Goal: Information Seeking & Learning: Learn about a topic

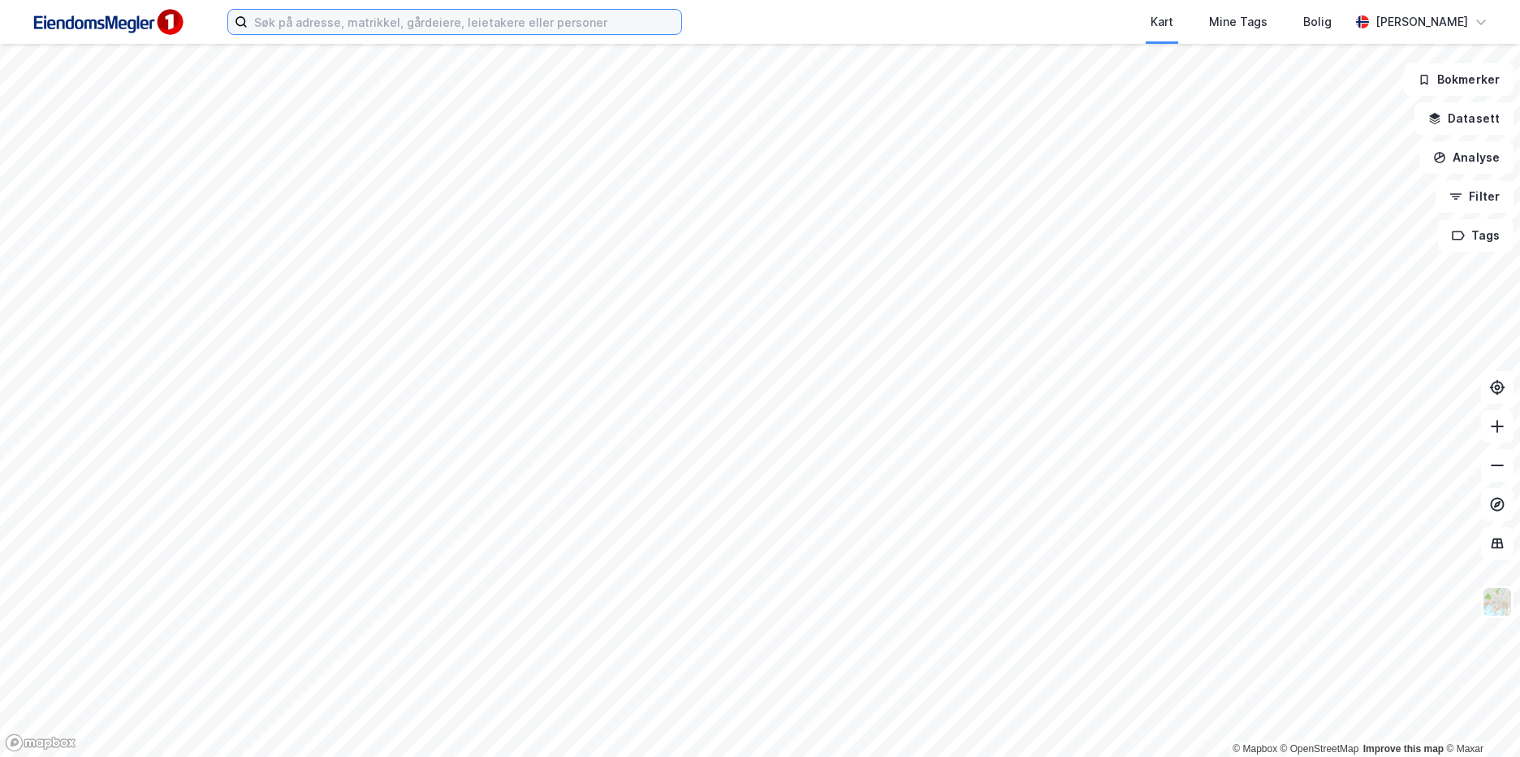
click at [293, 24] on input at bounding box center [465, 22] width 434 height 24
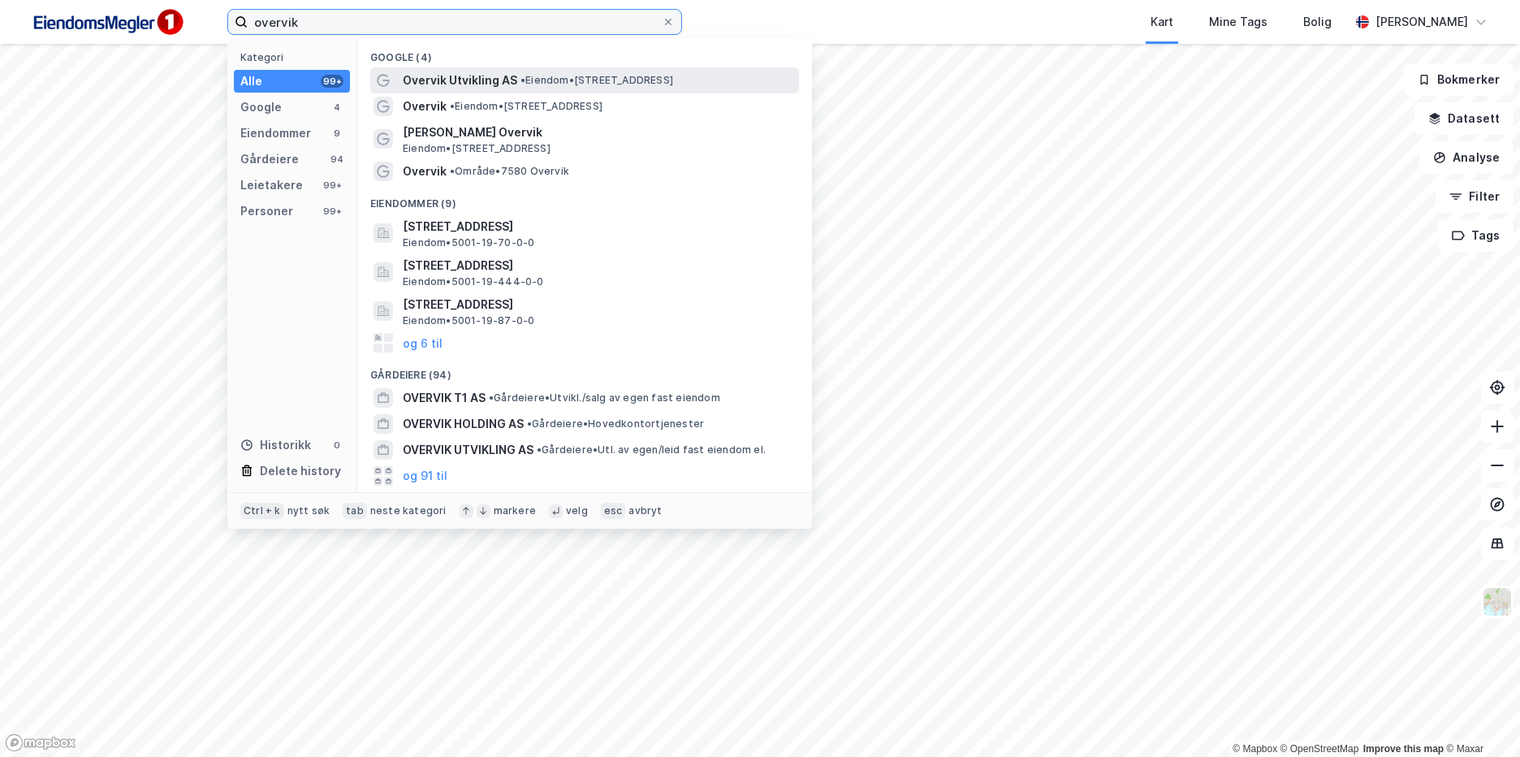
type input "overvik"
click at [469, 80] on span "Overvik Utvikling AS" at bounding box center [460, 80] width 114 height 19
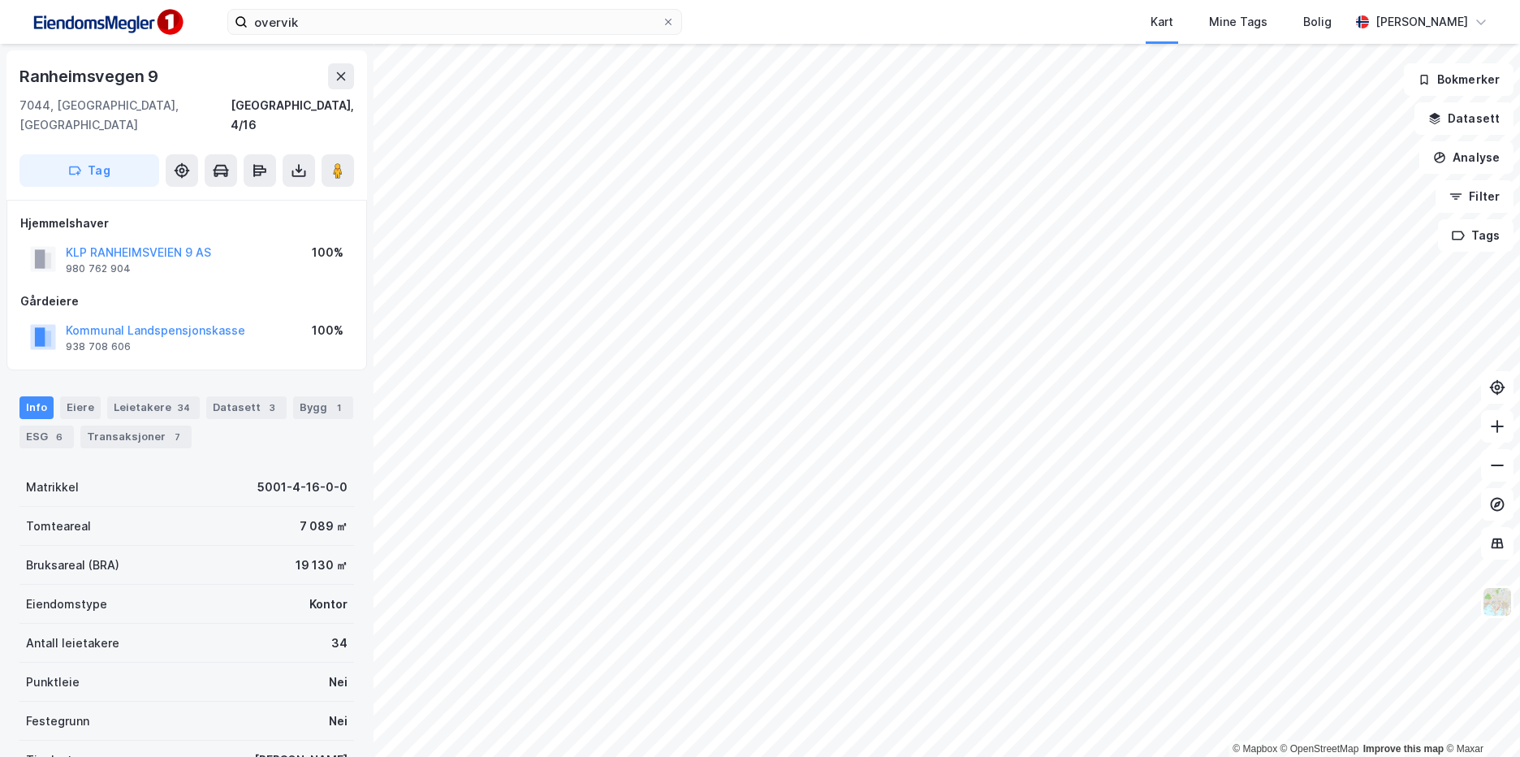
click at [688, 0] on html "overvik Kart Mine Tags Bolig [PERSON_NAME] © Mapbox © OpenStreetMap Improve thi…" at bounding box center [760, 378] width 1520 height 757
click at [797, 33] on div "overvik Kart Mine Tags Bolig [PERSON_NAME] © Mapbox © OpenStreetMap Improve thi…" at bounding box center [760, 378] width 1520 height 757
click at [1459, 119] on button "Datasett" at bounding box center [1463, 118] width 99 height 32
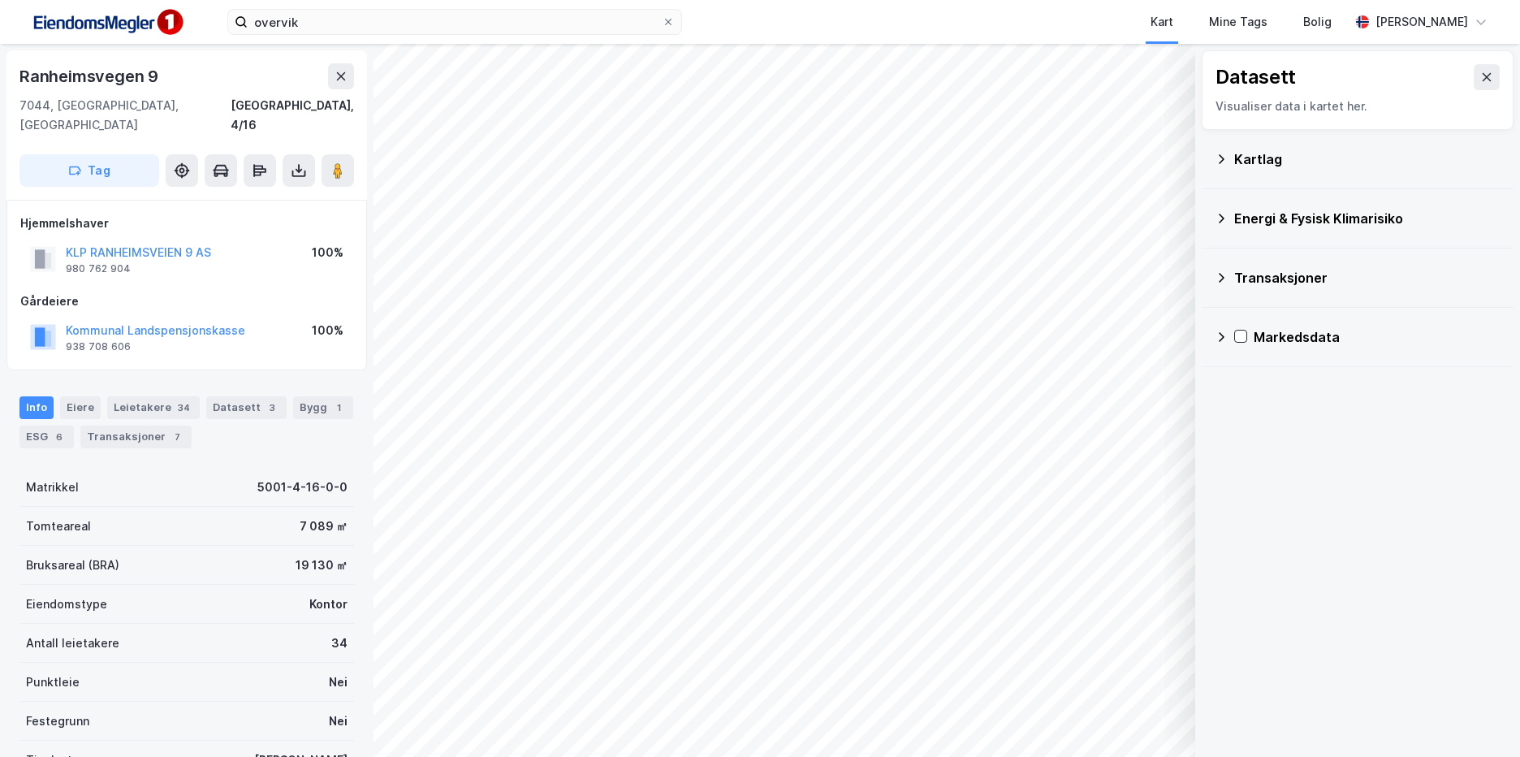
click at [1256, 269] on div "Transaksjoner" at bounding box center [1367, 277] width 266 height 19
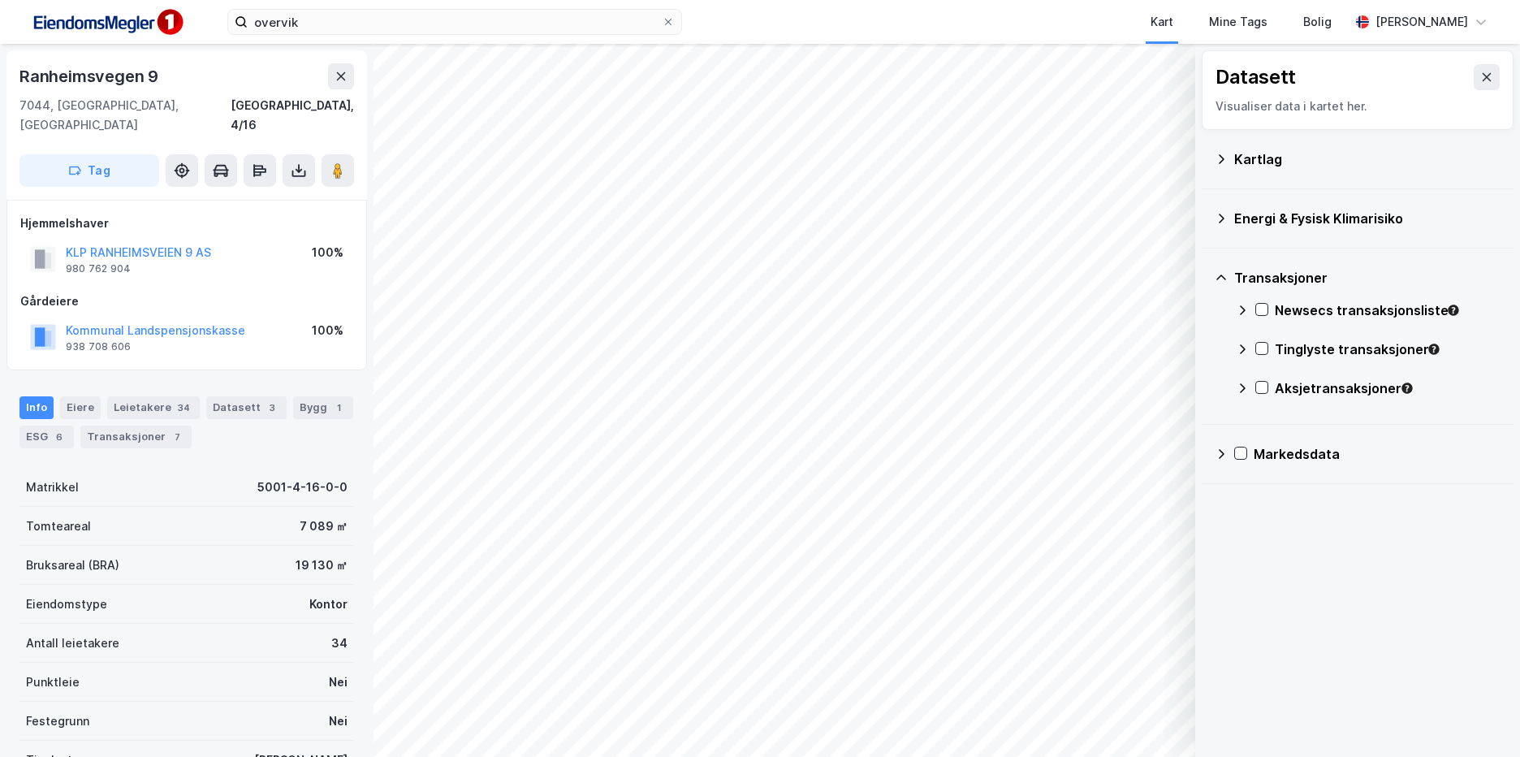
click at [1255, 159] on div "Kartlag" at bounding box center [1367, 158] width 266 height 19
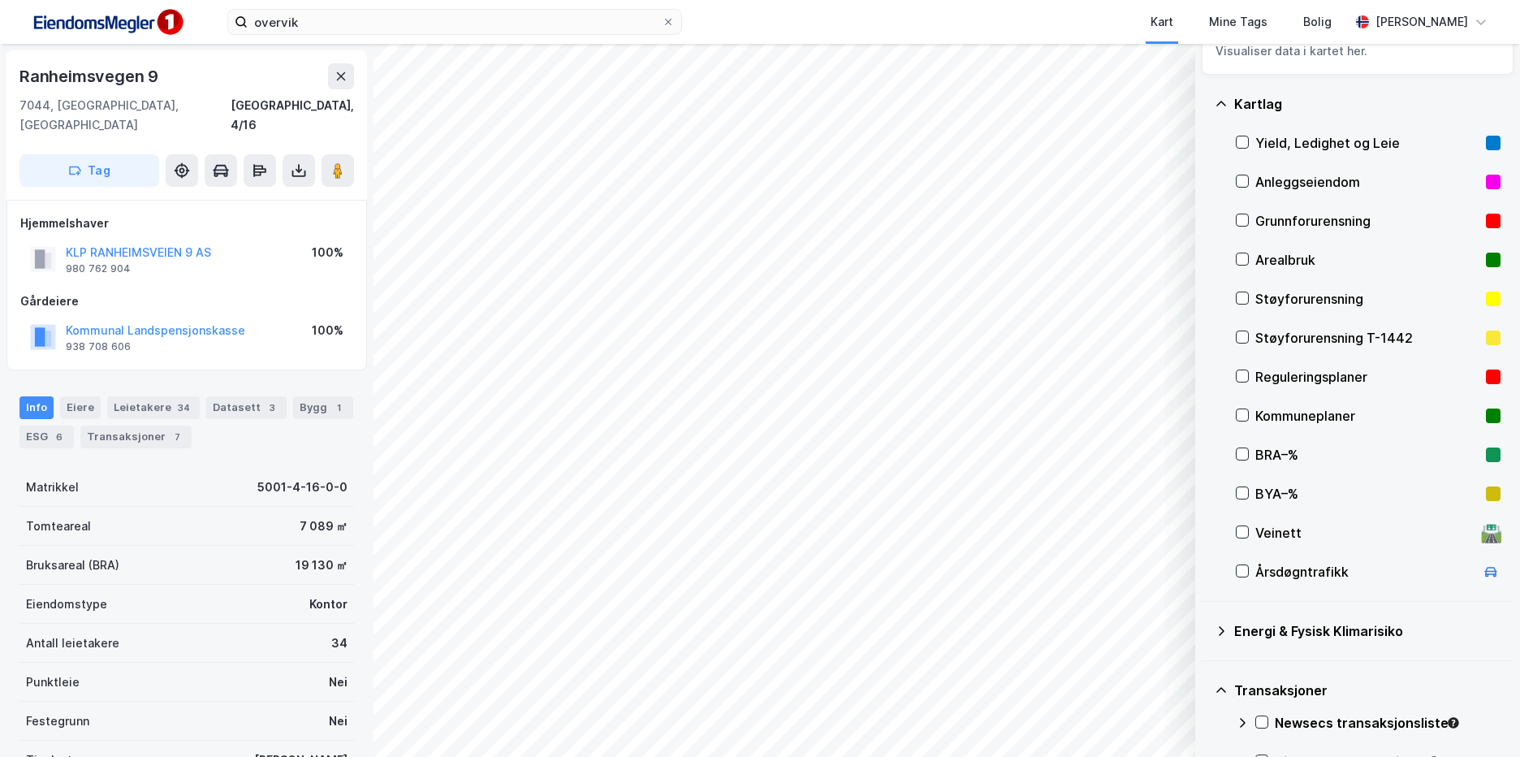
scroll to position [81, 0]
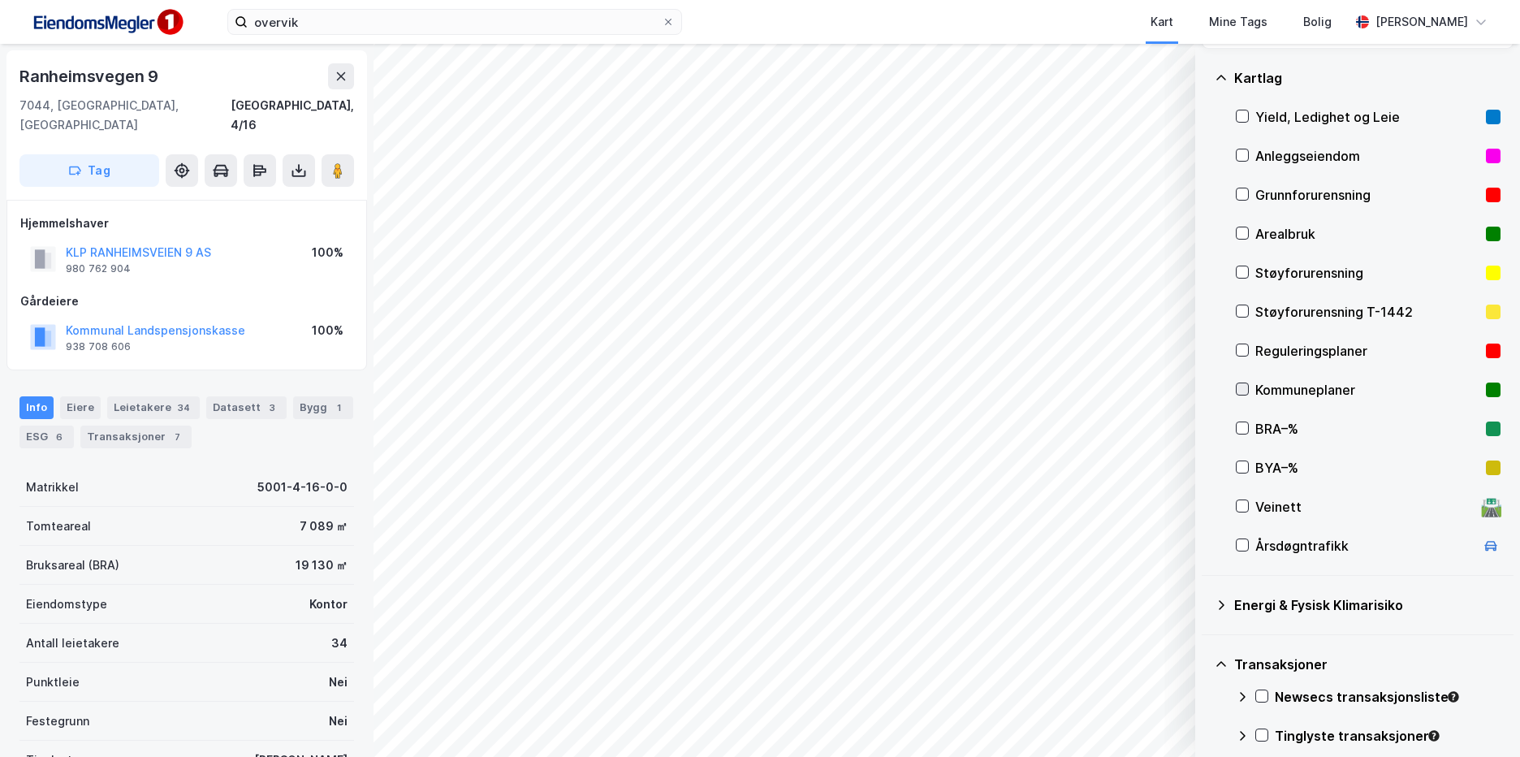
click at [1245, 386] on icon at bounding box center [1242, 388] width 11 height 11
click at [1244, 389] on icon at bounding box center [1242, 389] width 9 height 6
click at [1246, 346] on icon at bounding box center [1242, 349] width 11 height 11
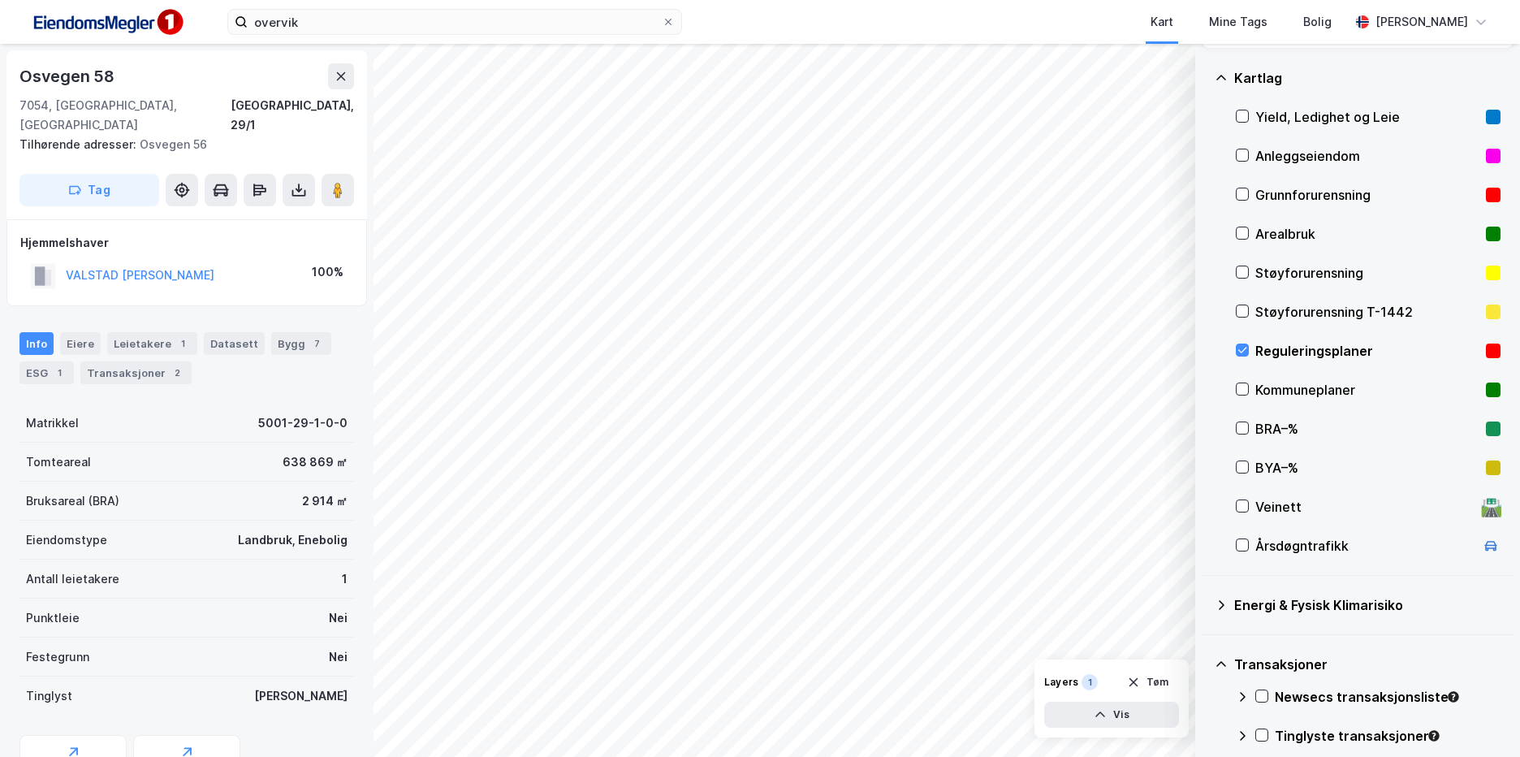
click at [1281, 348] on div "Reguleringsplaner" at bounding box center [1367, 350] width 224 height 19
click at [1290, 390] on div "Kommuneplaner" at bounding box center [1367, 389] width 224 height 19
click at [0, 0] on button "[PERSON_NAME]" at bounding box center [0, 0] width 0 height 0
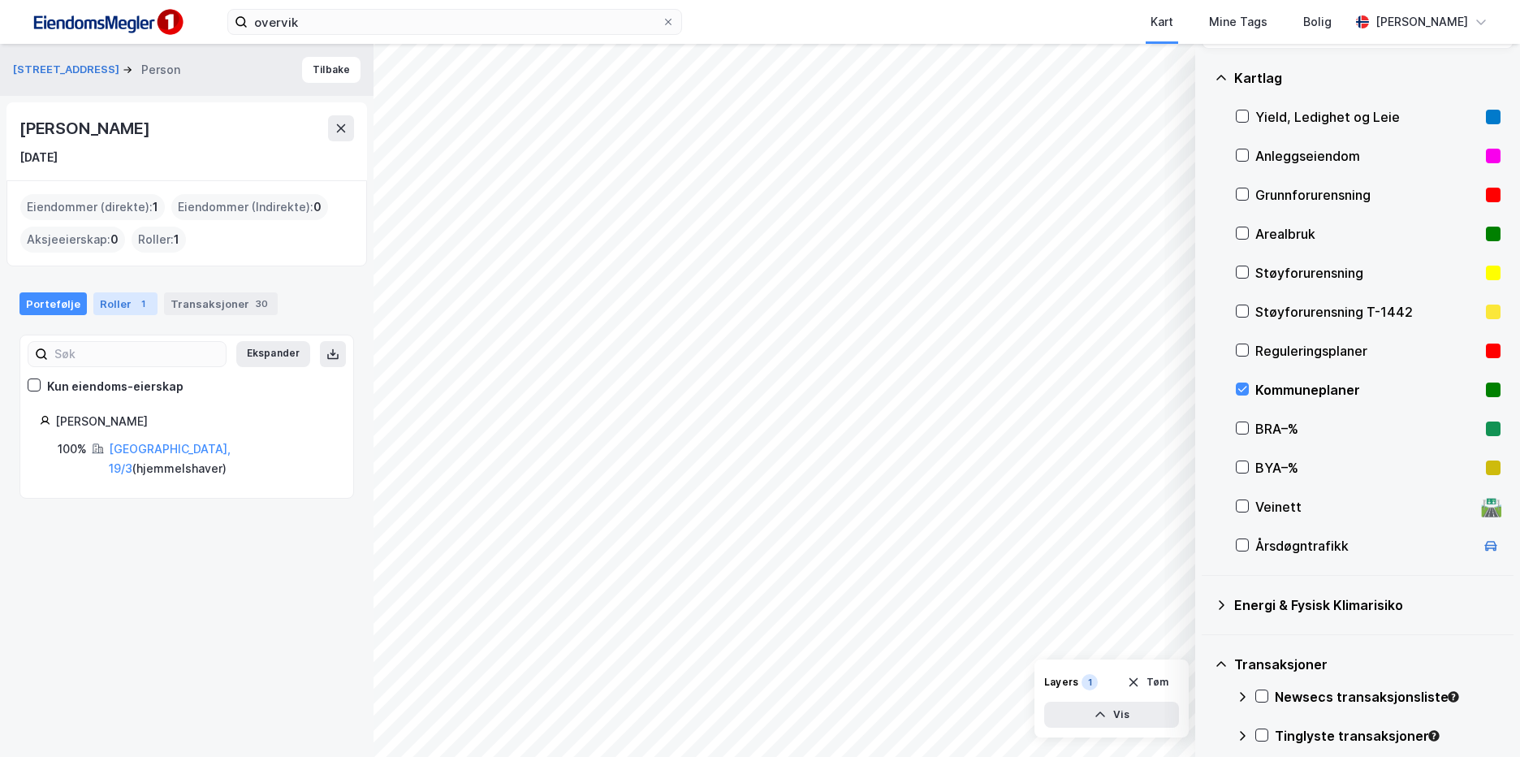
click at [111, 298] on div "Roller 1" at bounding box center [125, 303] width 64 height 23
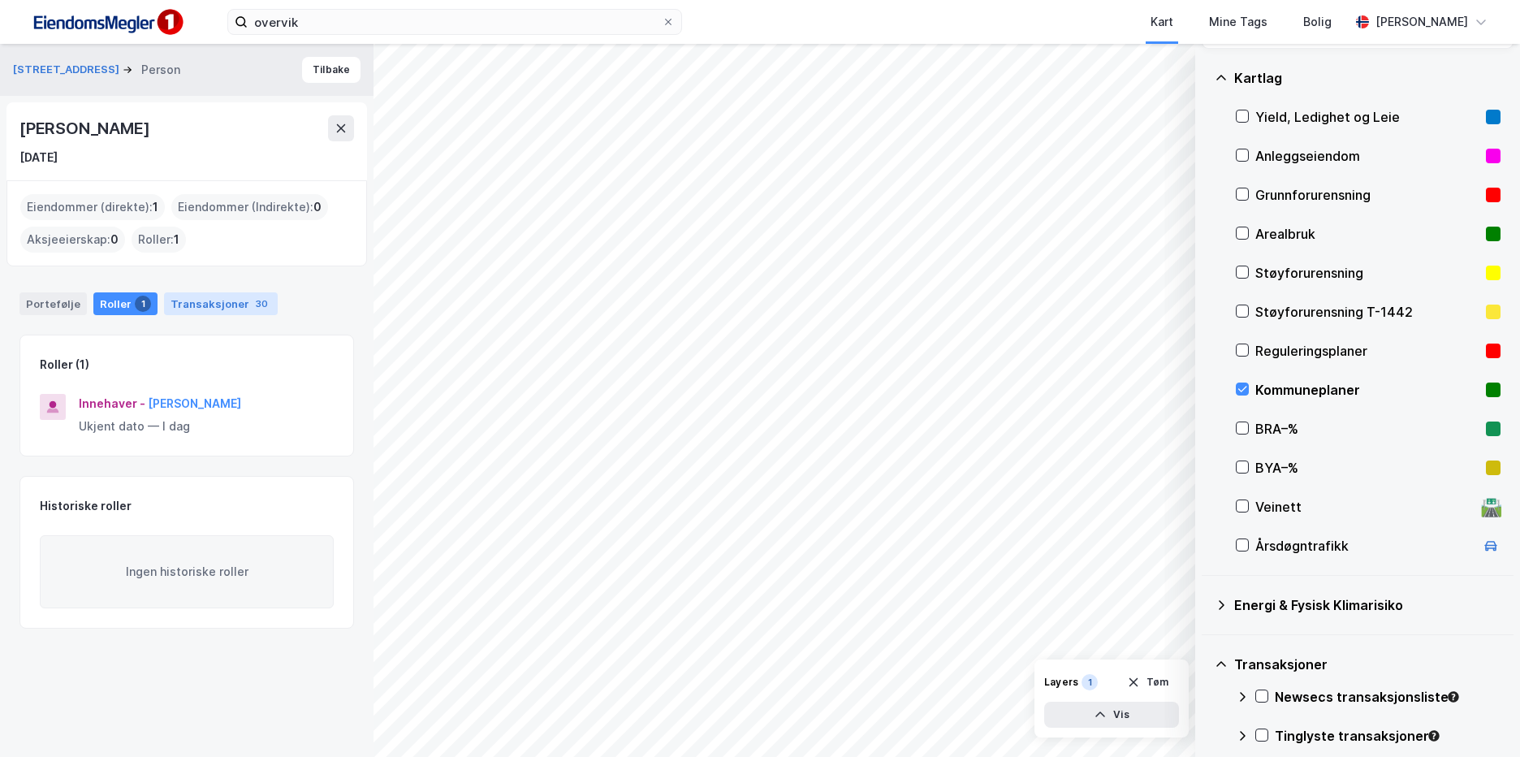
click at [186, 304] on div "Transaksjoner 30" at bounding box center [221, 303] width 114 height 23
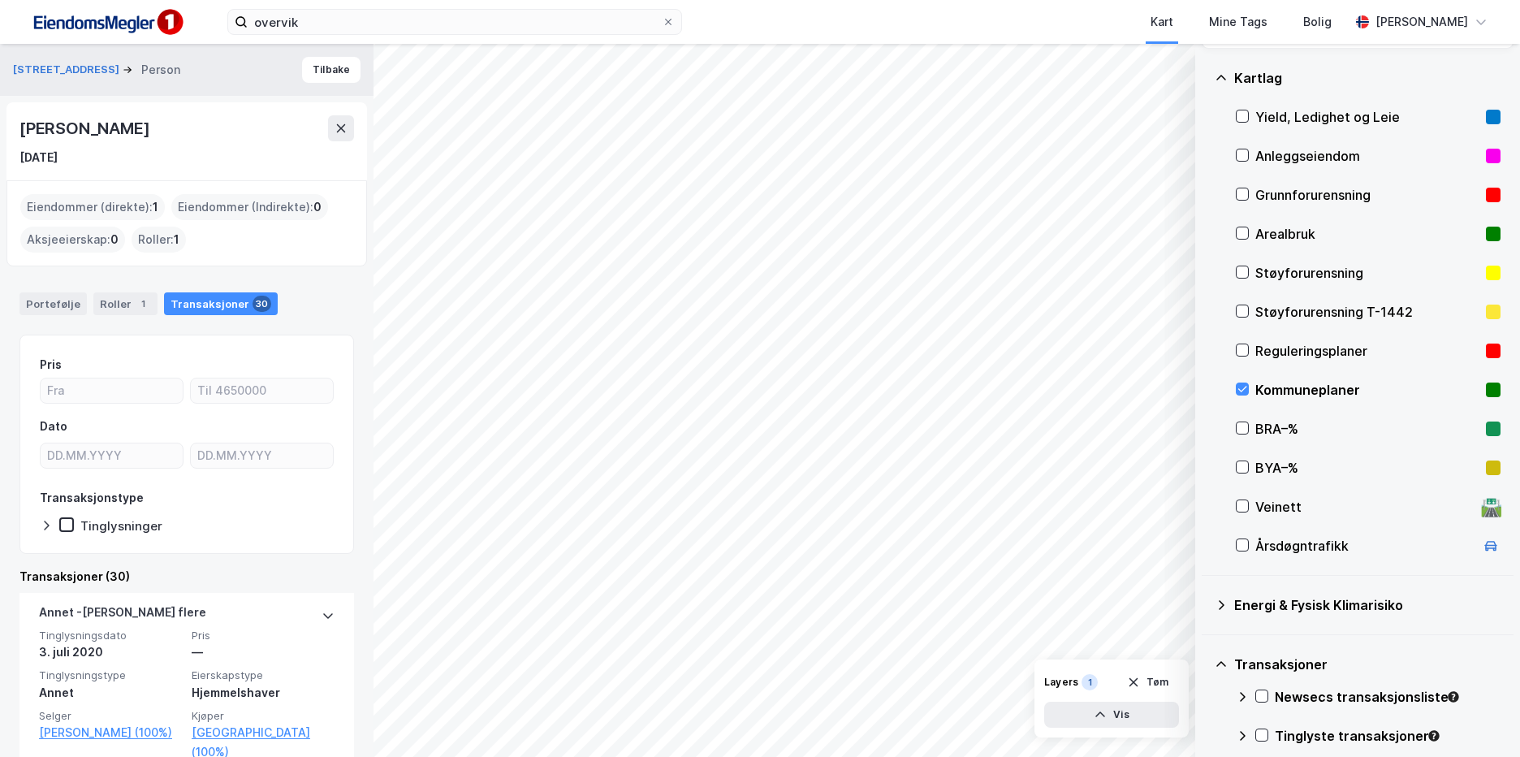
scroll to position [81, 0]
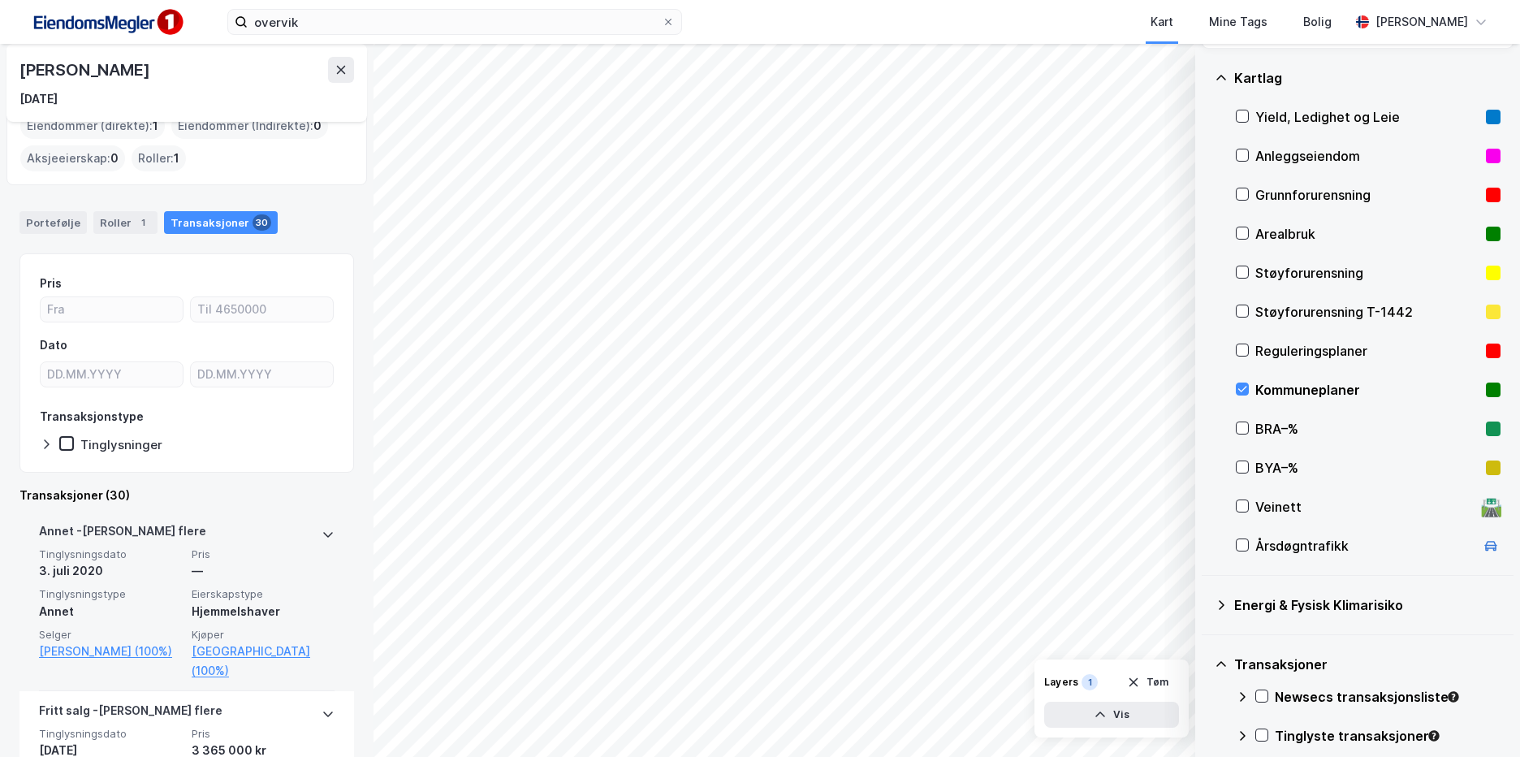
click at [220, 587] on span "Eierskapstype" at bounding box center [263, 594] width 143 height 14
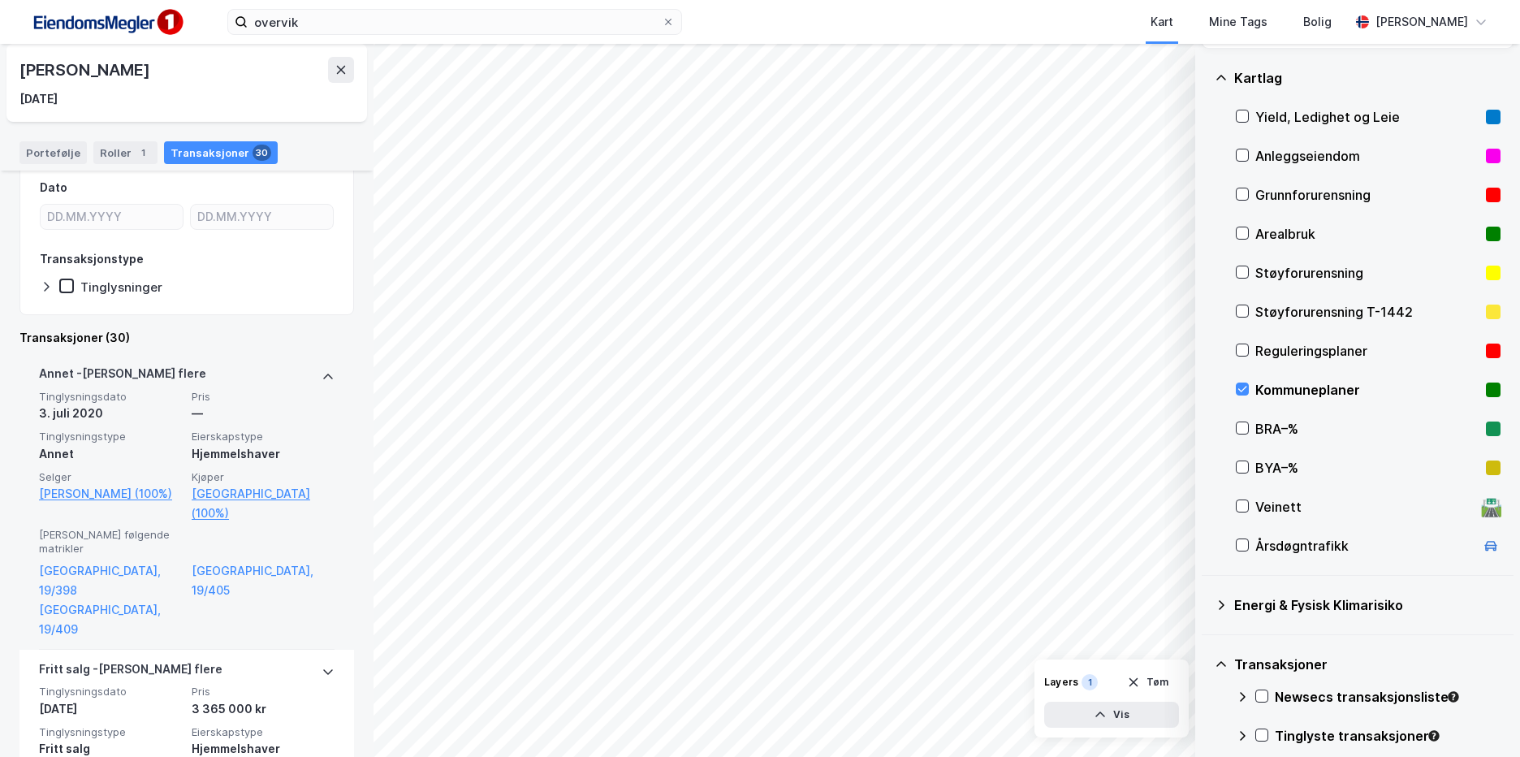
scroll to position [406, 0]
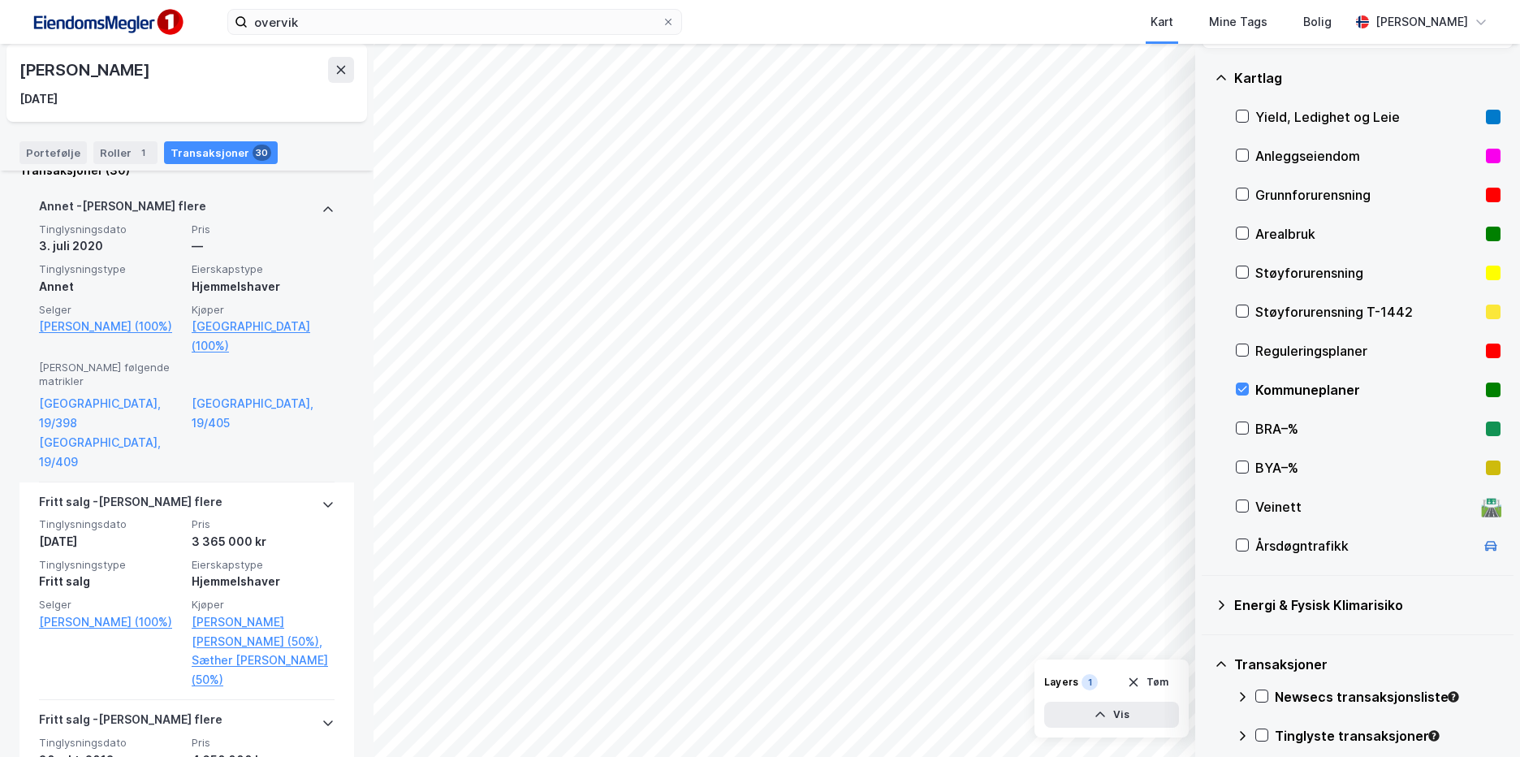
click at [277, 229] on span "Pris" at bounding box center [263, 229] width 143 height 14
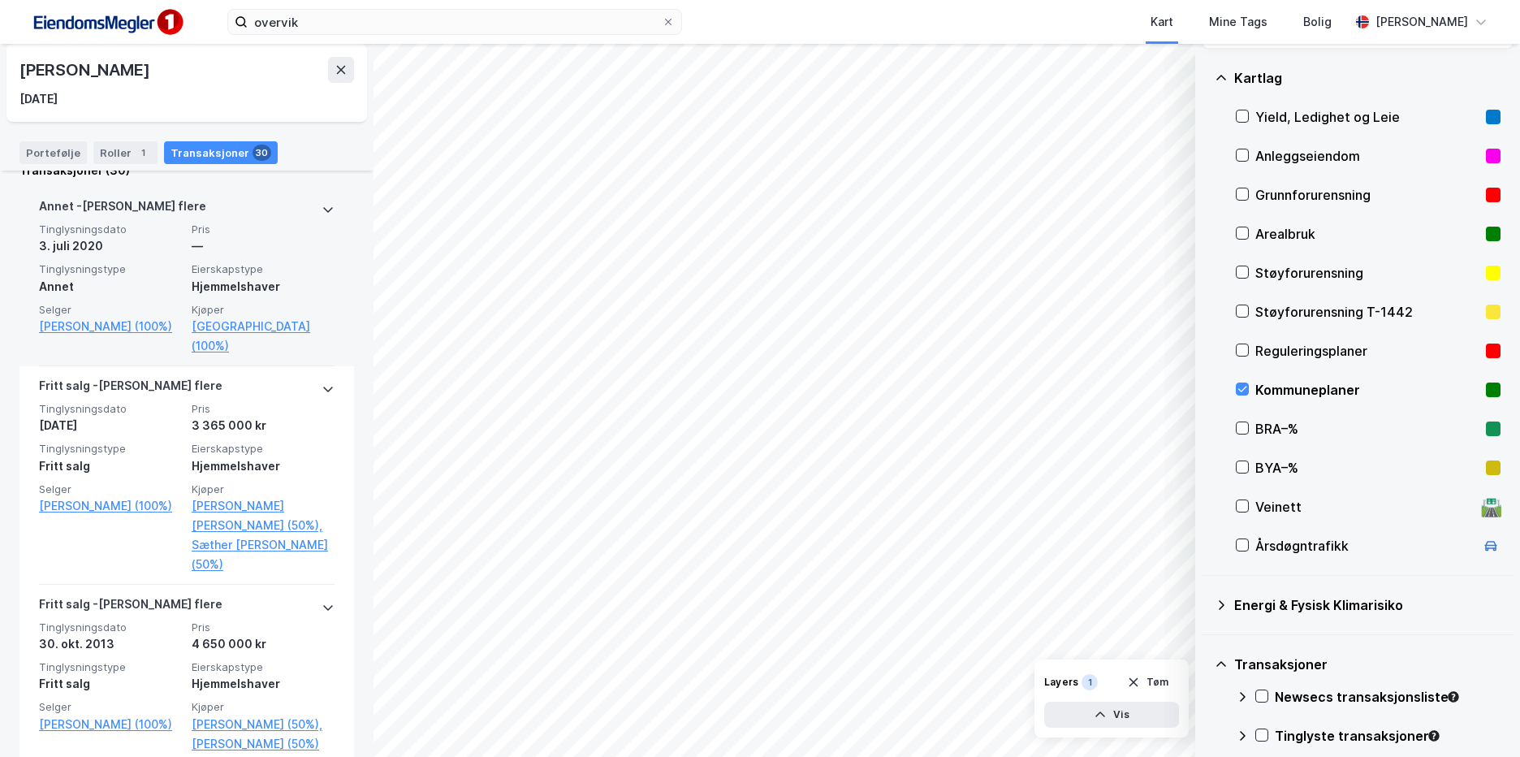
click at [218, 264] on span "Eierskapstype" at bounding box center [263, 269] width 143 height 14
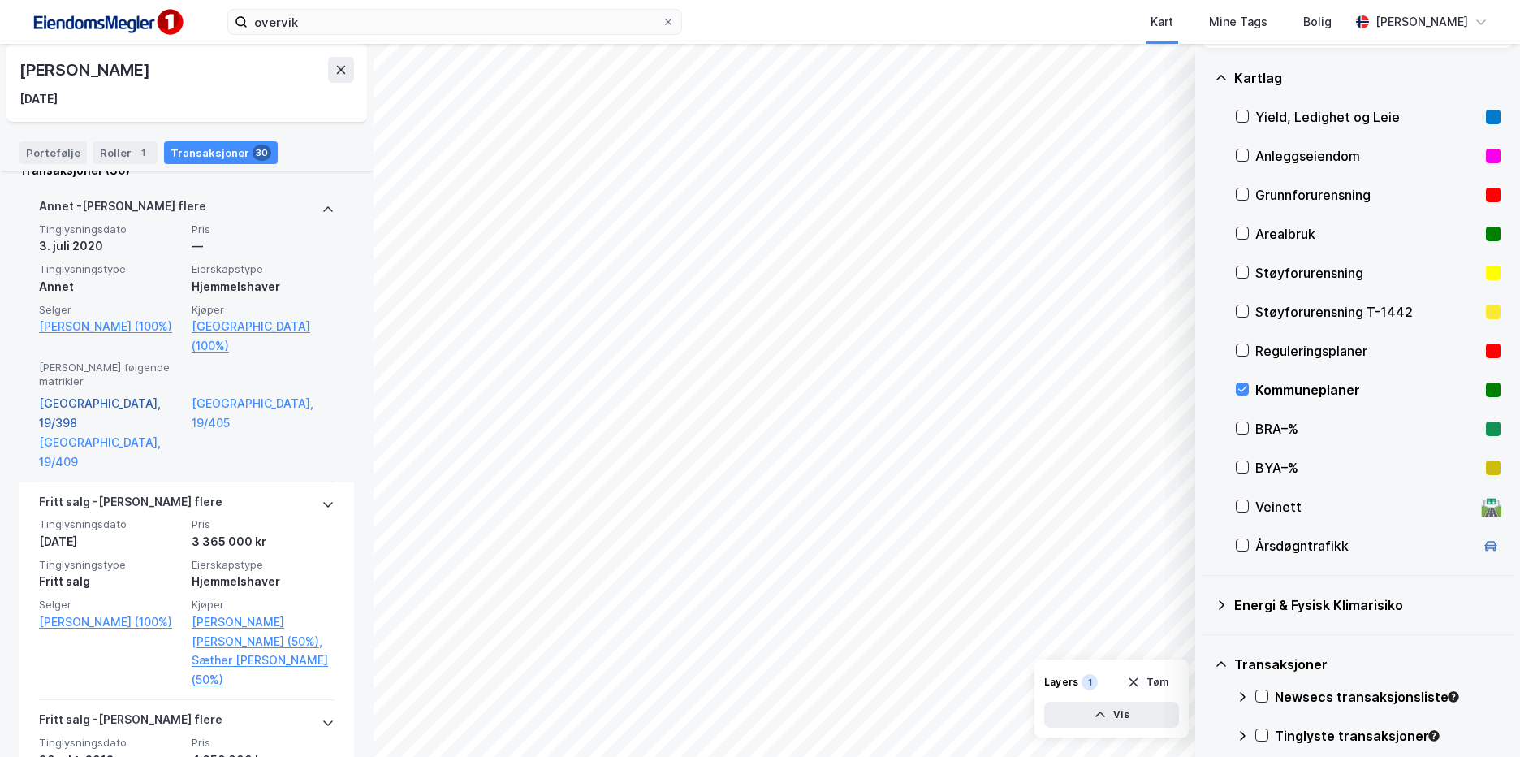
click at [119, 394] on link "[GEOGRAPHIC_DATA], 19/398" at bounding box center [110, 413] width 143 height 39
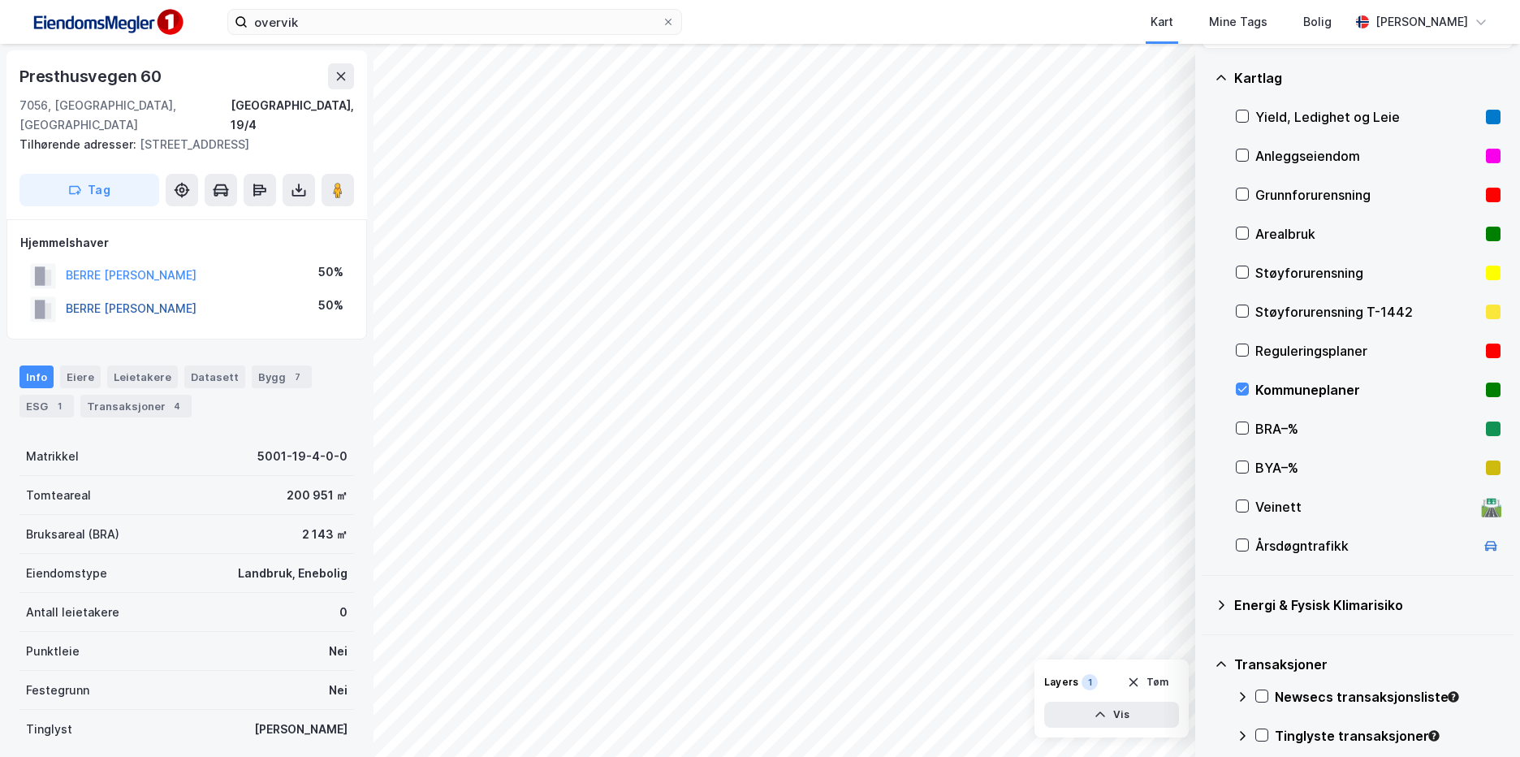
click at [0, 0] on button "BERRE [PERSON_NAME]" at bounding box center [0, 0] width 0 height 0
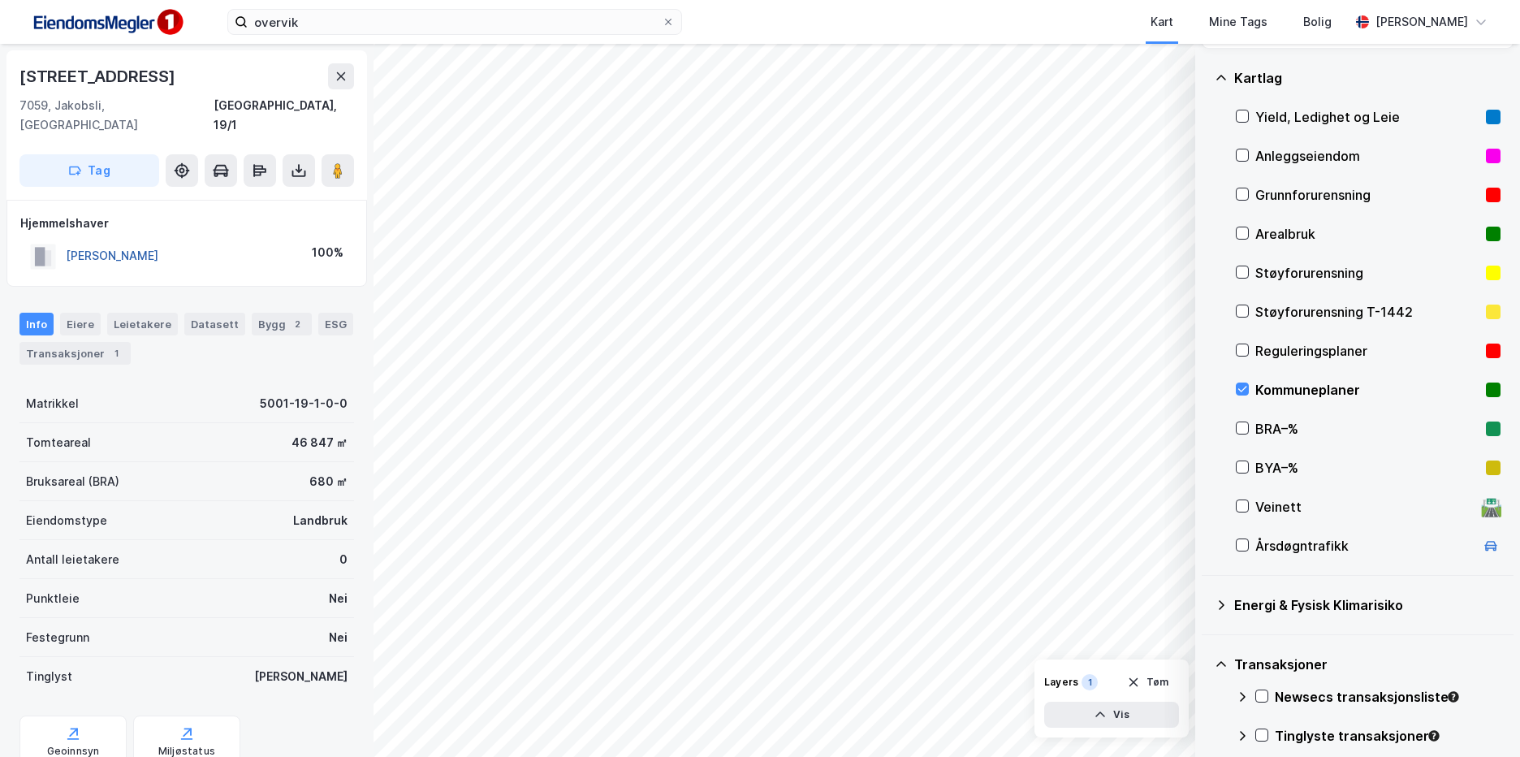
click at [0, 0] on button "[PERSON_NAME]" at bounding box center [0, 0] width 0 height 0
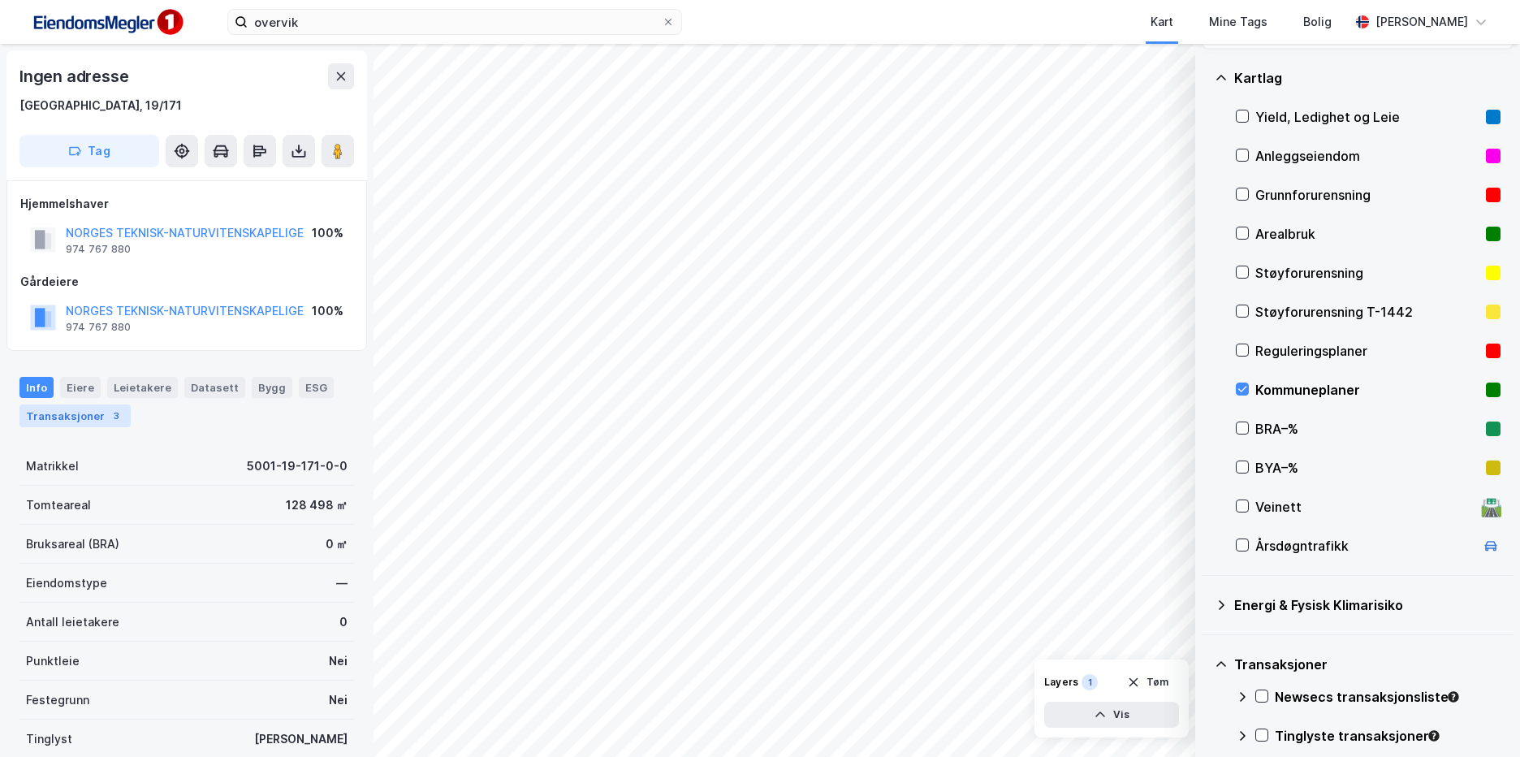
click at [108, 411] on div "3" at bounding box center [116, 416] width 16 height 16
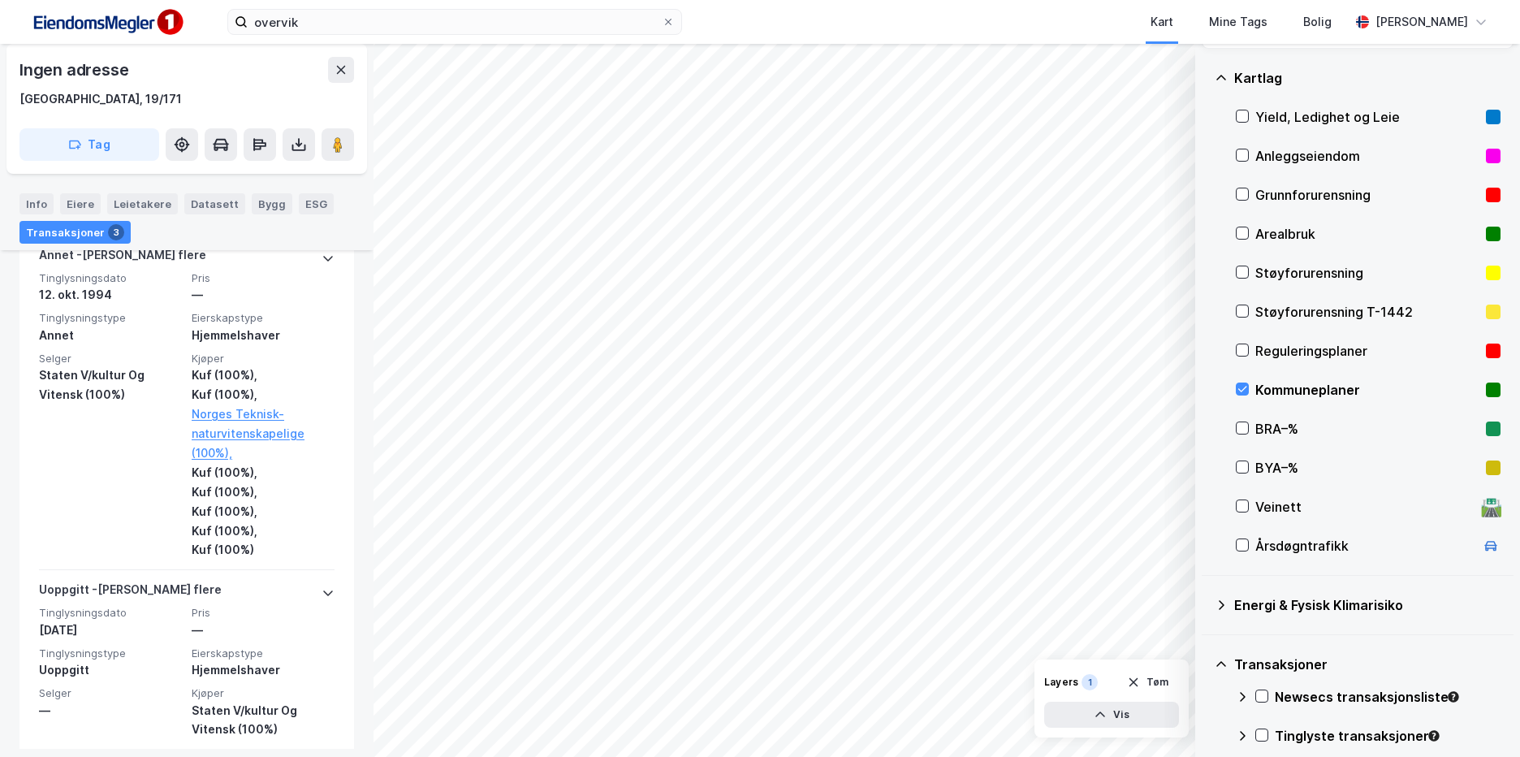
scroll to position [764, 0]
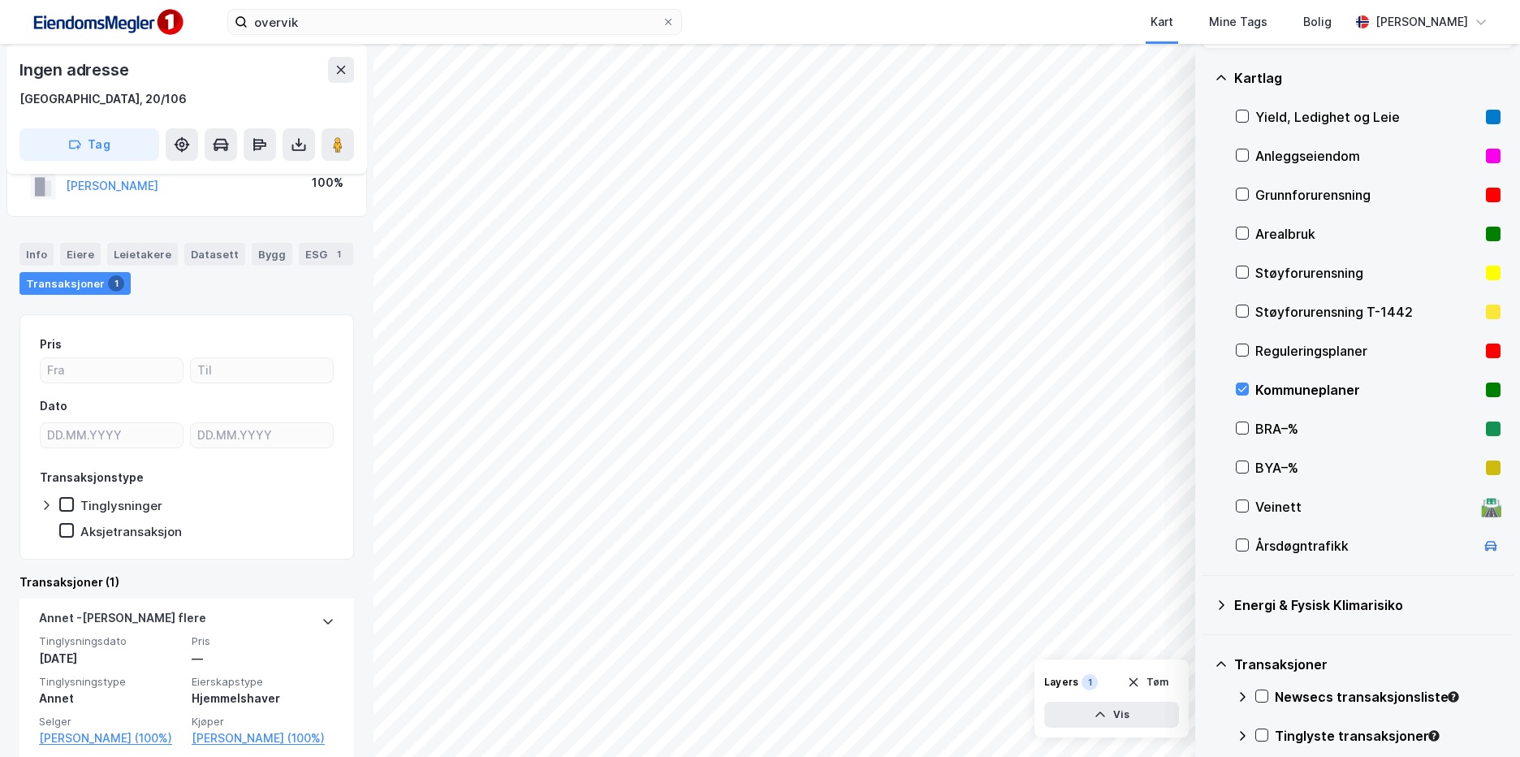
scroll to position [90, 0]
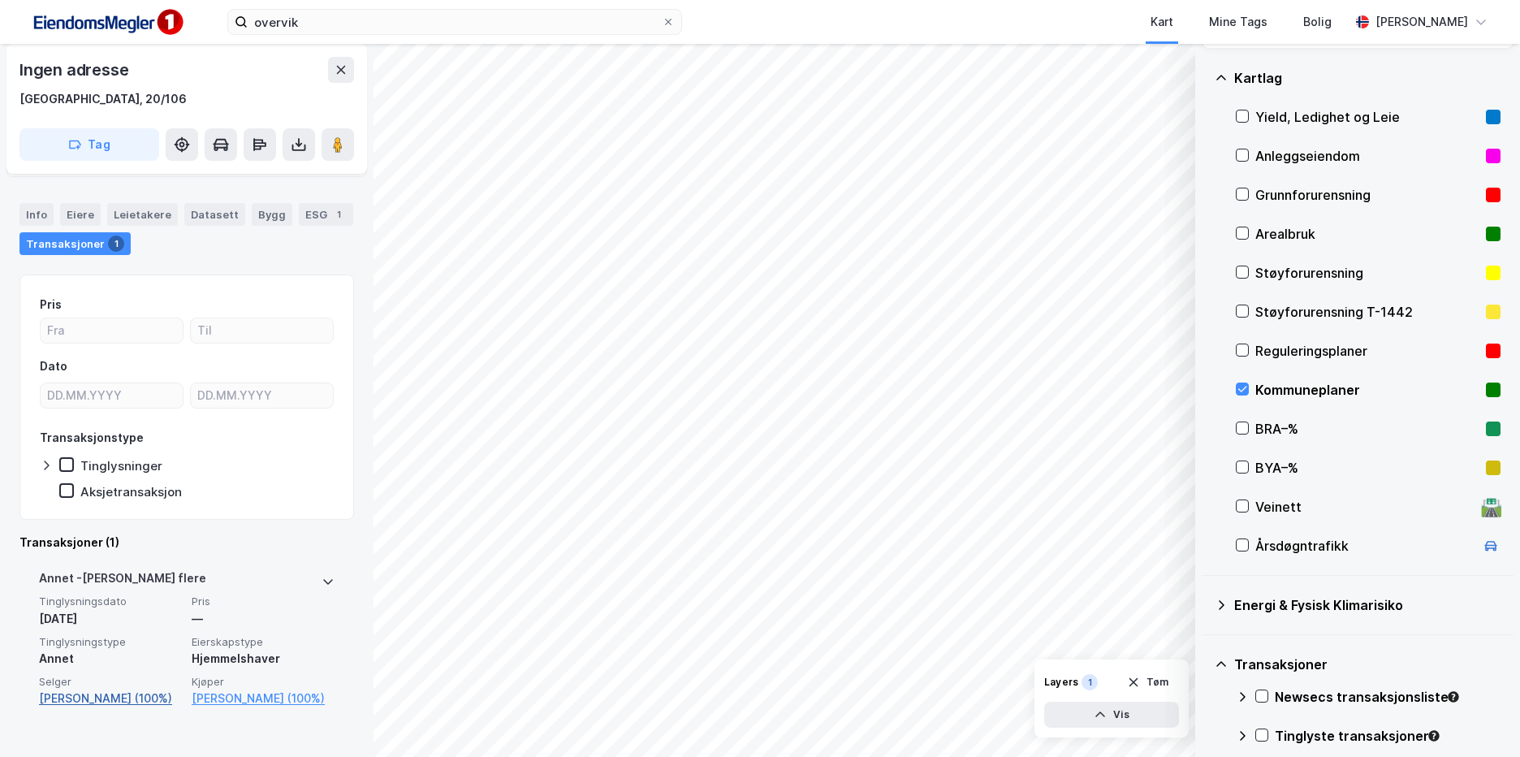
click at [101, 708] on link "[PERSON_NAME] (100%)" at bounding box center [110, 697] width 143 height 19
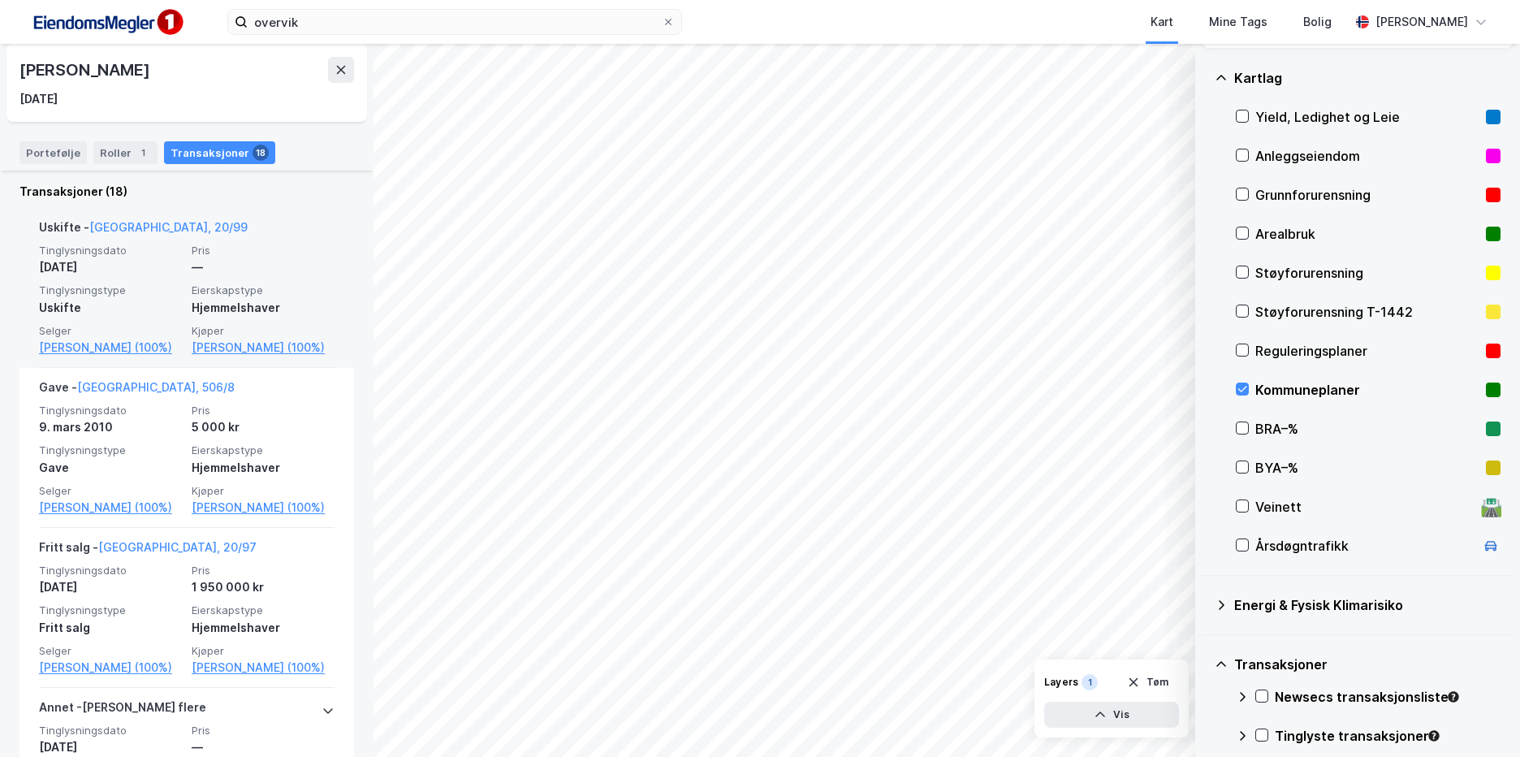
scroll to position [406, 0]
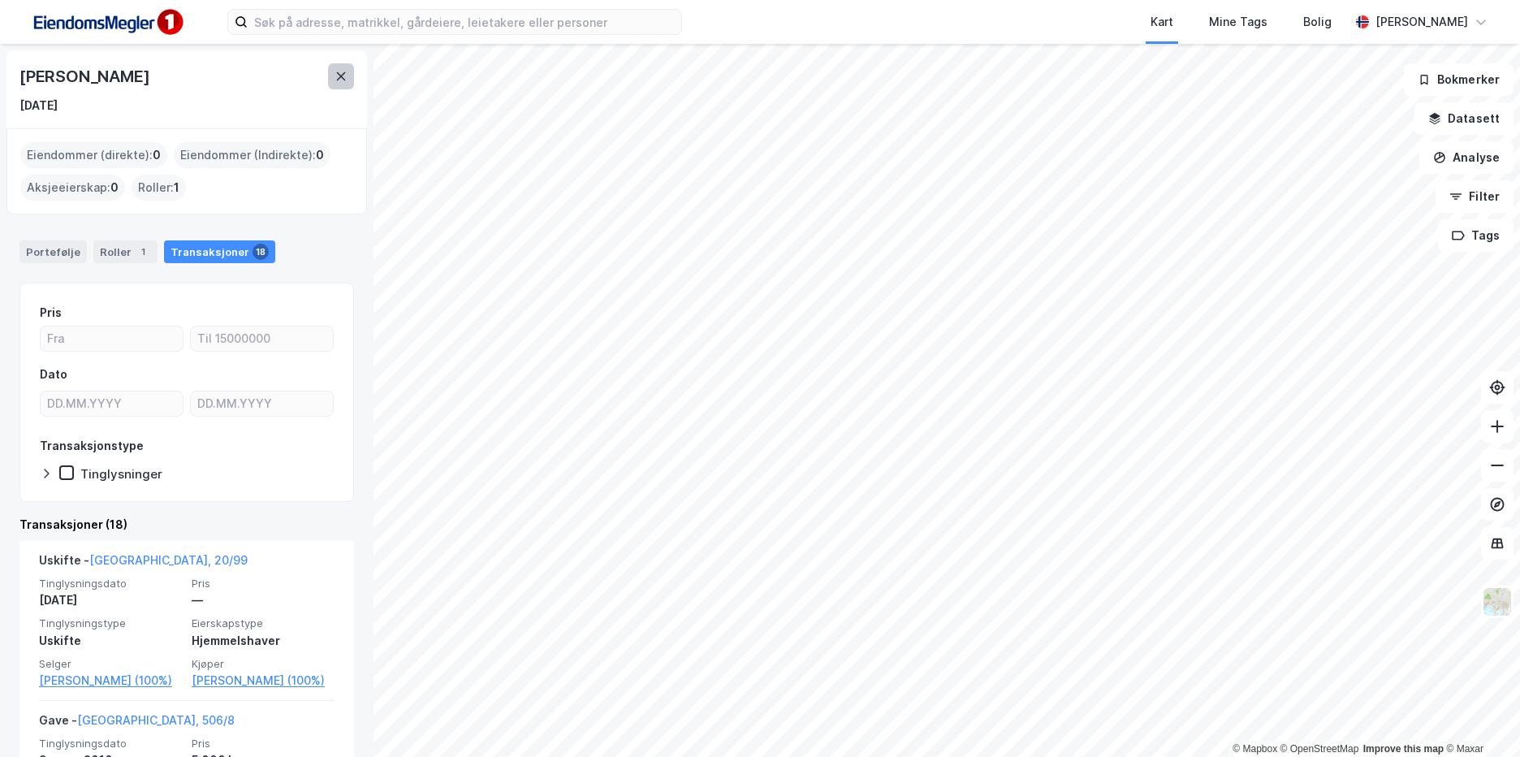
click at [347, 81] on icon at bounding box center [341, 76] width 13 height 13
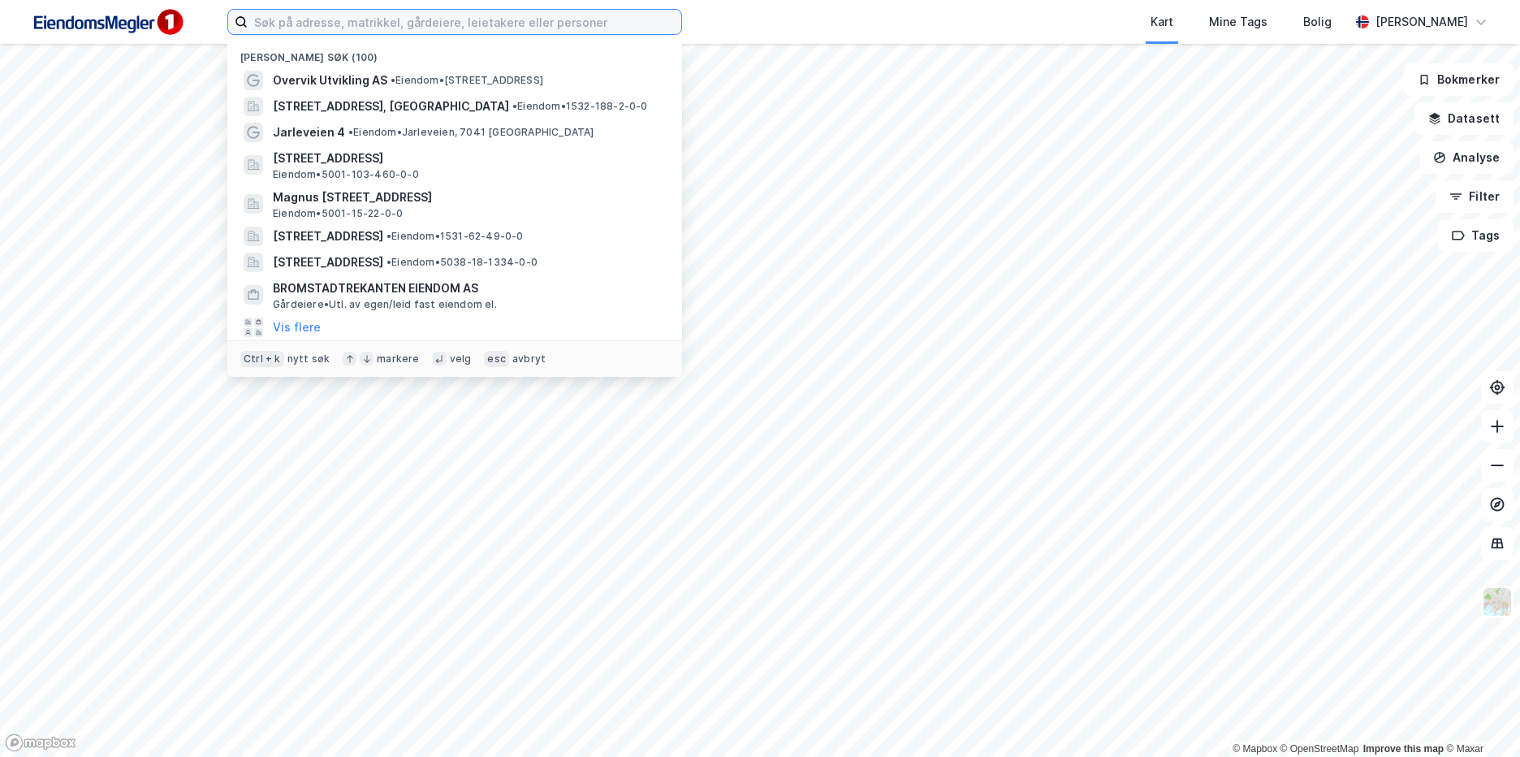
click at [313, 26] on input at bounding box center [465, 22] width 434 height 24
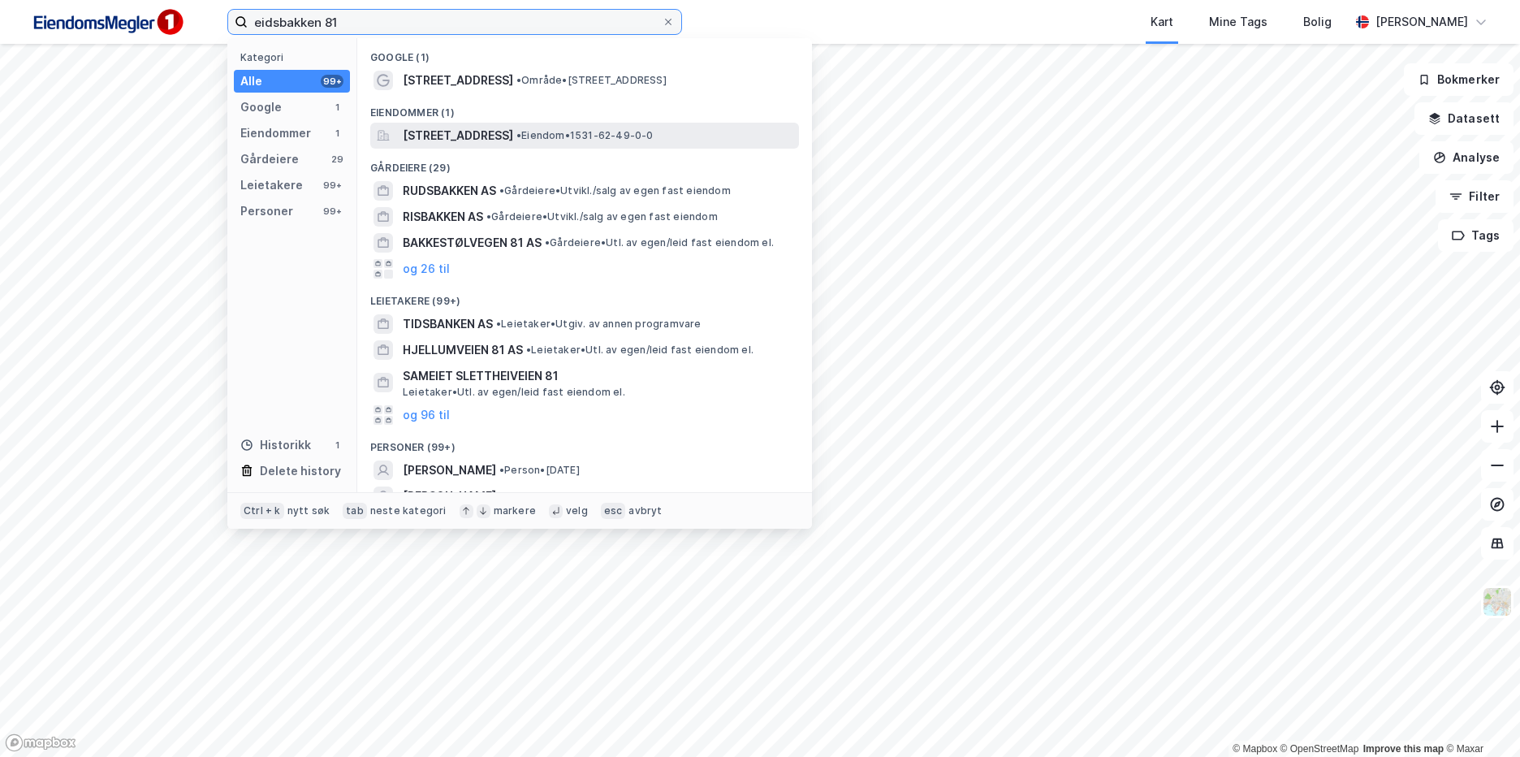
type input "eidsbakken 81"
click at [513, 137] on span "[STREET_ADDRESS]" at bounding box center [458, 135] width 110 height 19
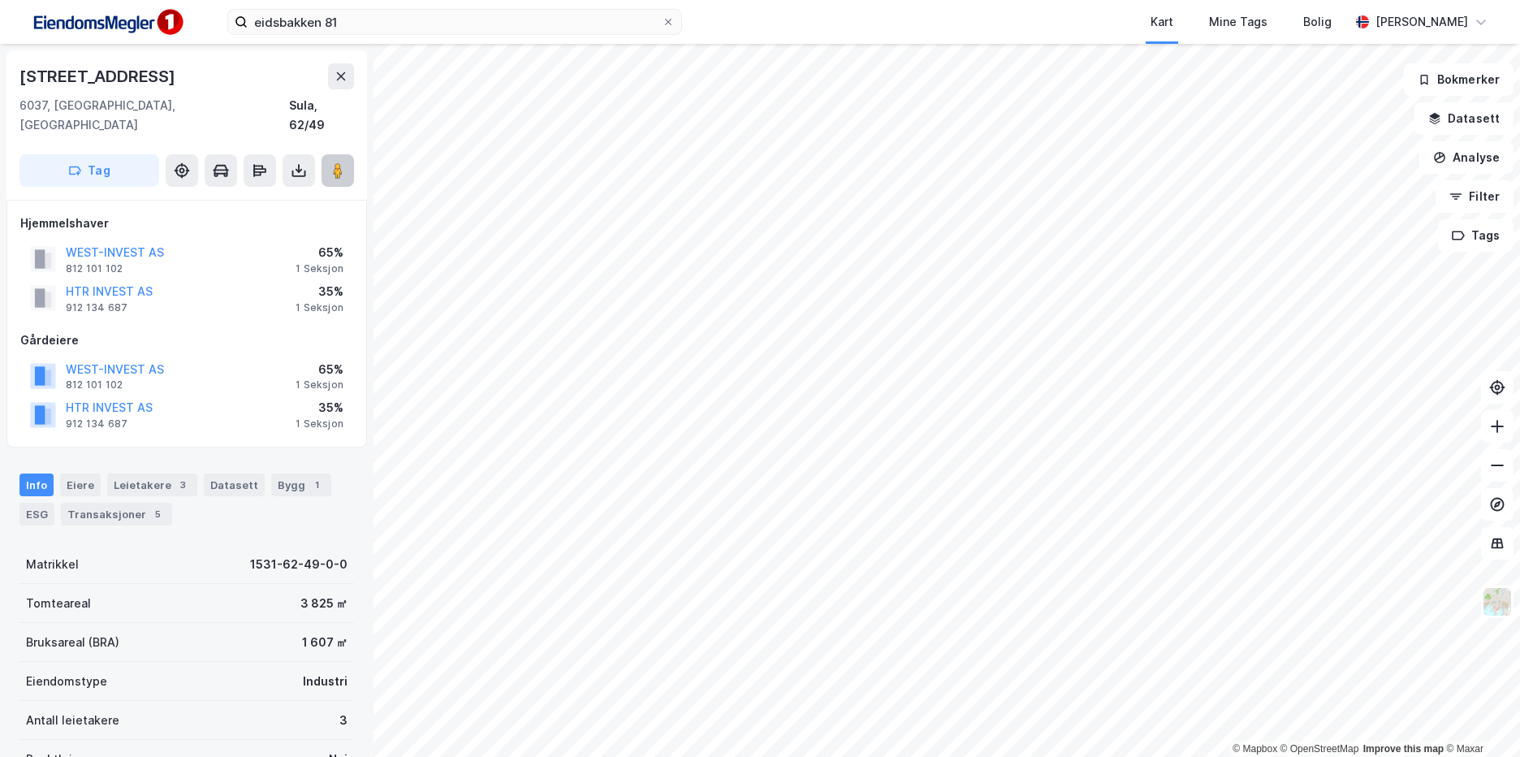
click at [344, 162] on icon at bounding box center [338, 170] width 16 height 16
click at [335, 162] on image at bounding box center [338, 170] width 10 height 16
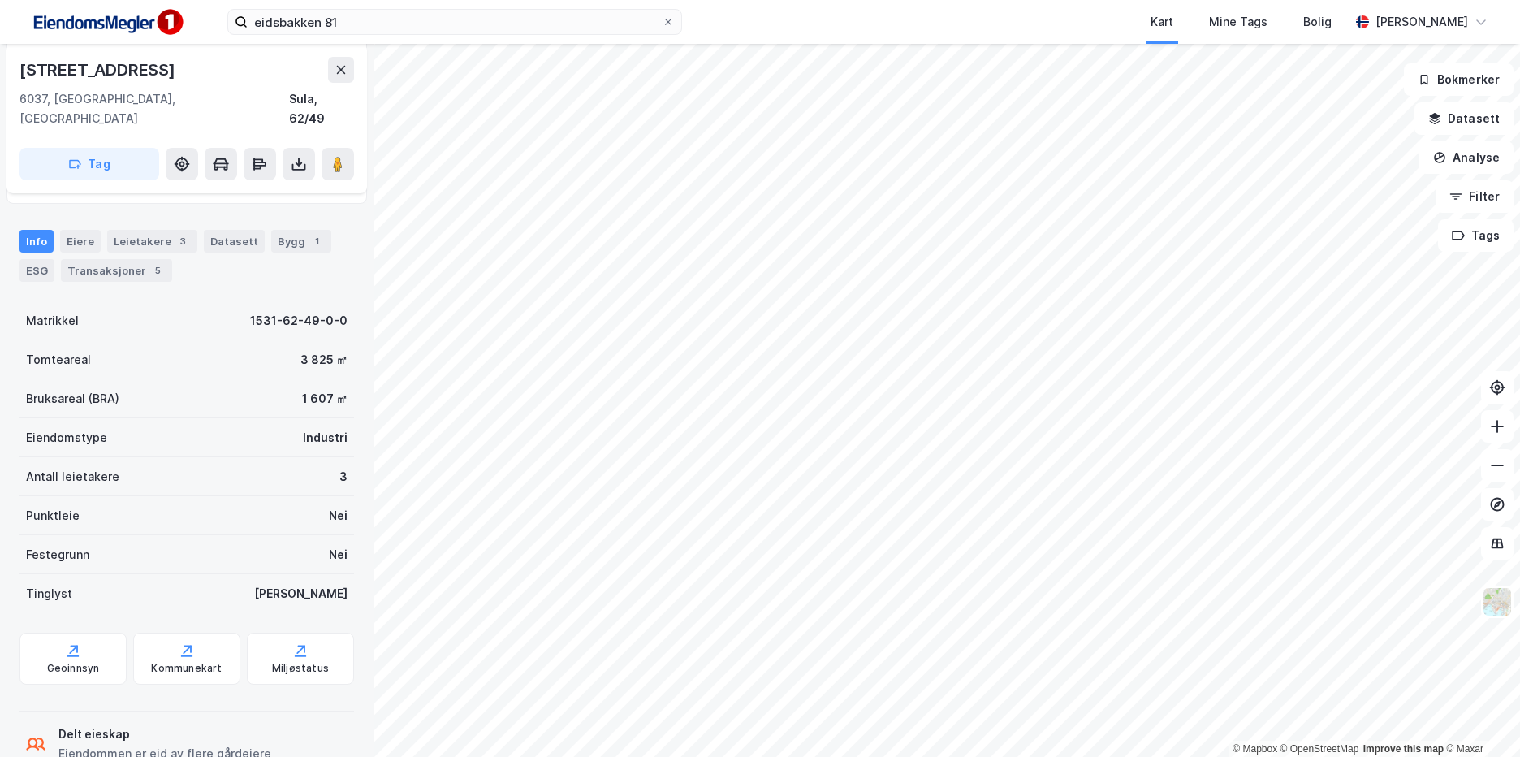
click at [309, 233] on div "1" at bounding box center [317, 241] width 16 height 16
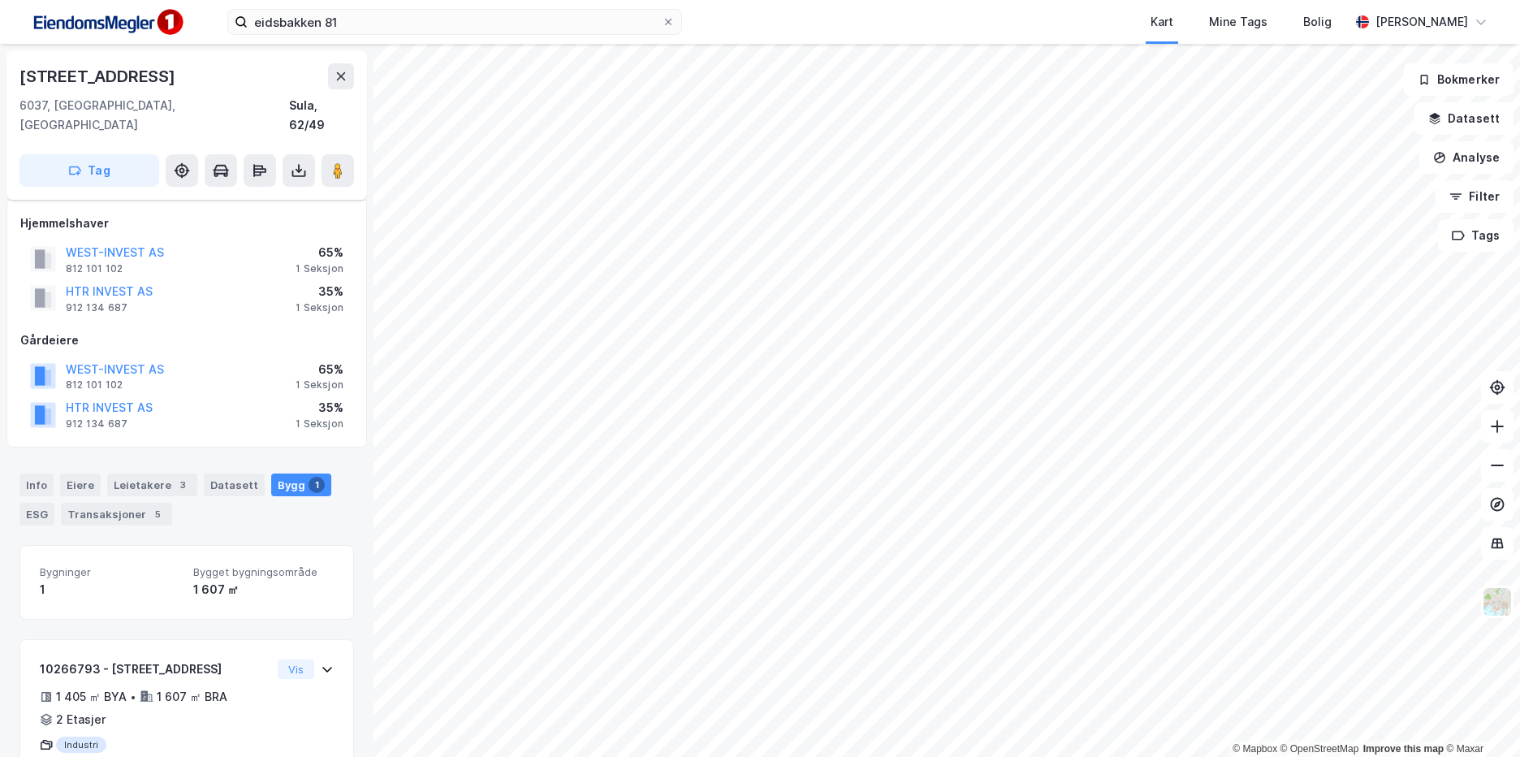
scroll to position [44, 0]
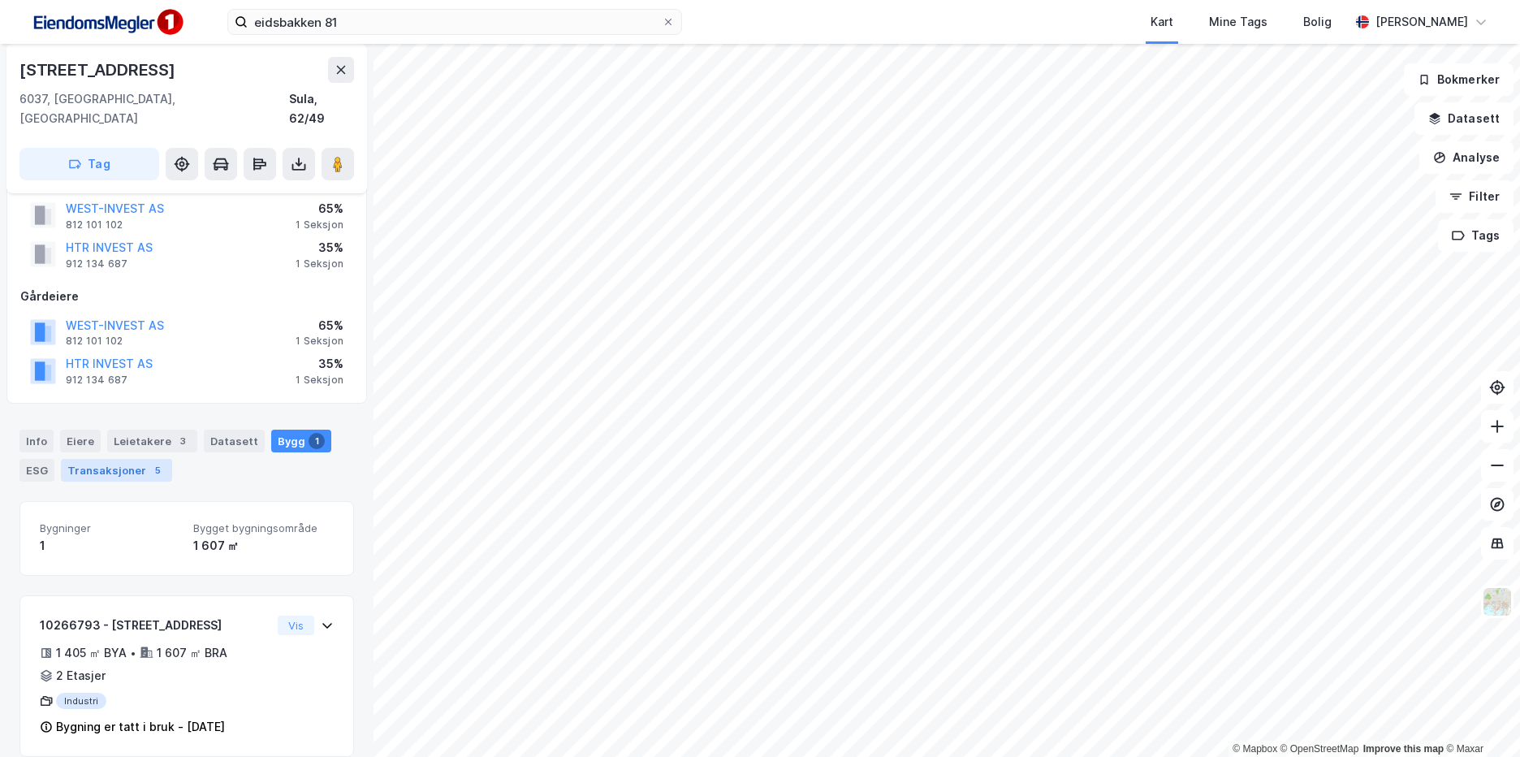
drag, startPoint x: 39, startPoint y: 422, endPoint x: 61, endPoint y: 457, distance: 41.2
click at [39, 429] on div "Info" at bounding box center [36, 440] width 34 height 23
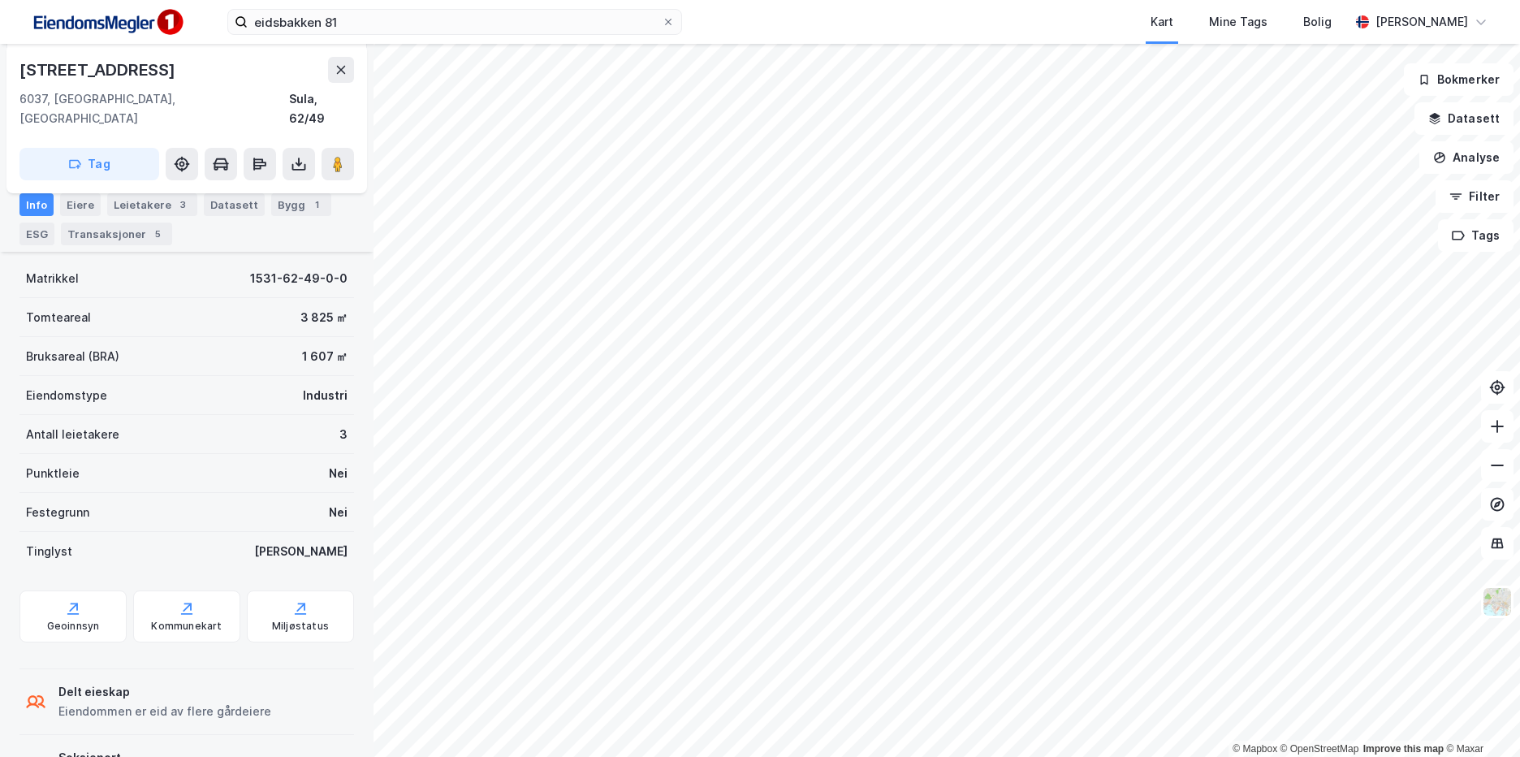
scroll to position [336, 0]
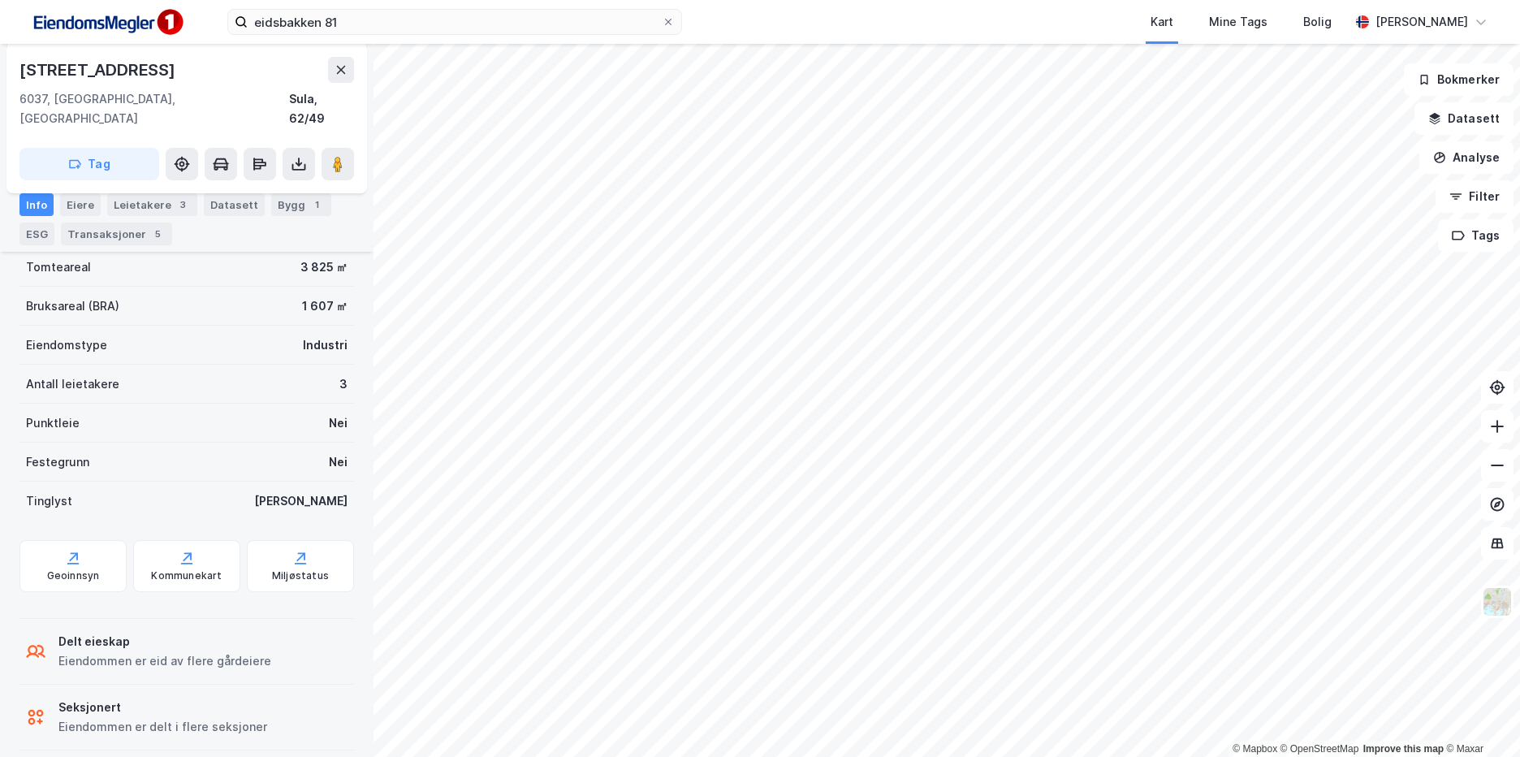
scroll to position [88, 0]
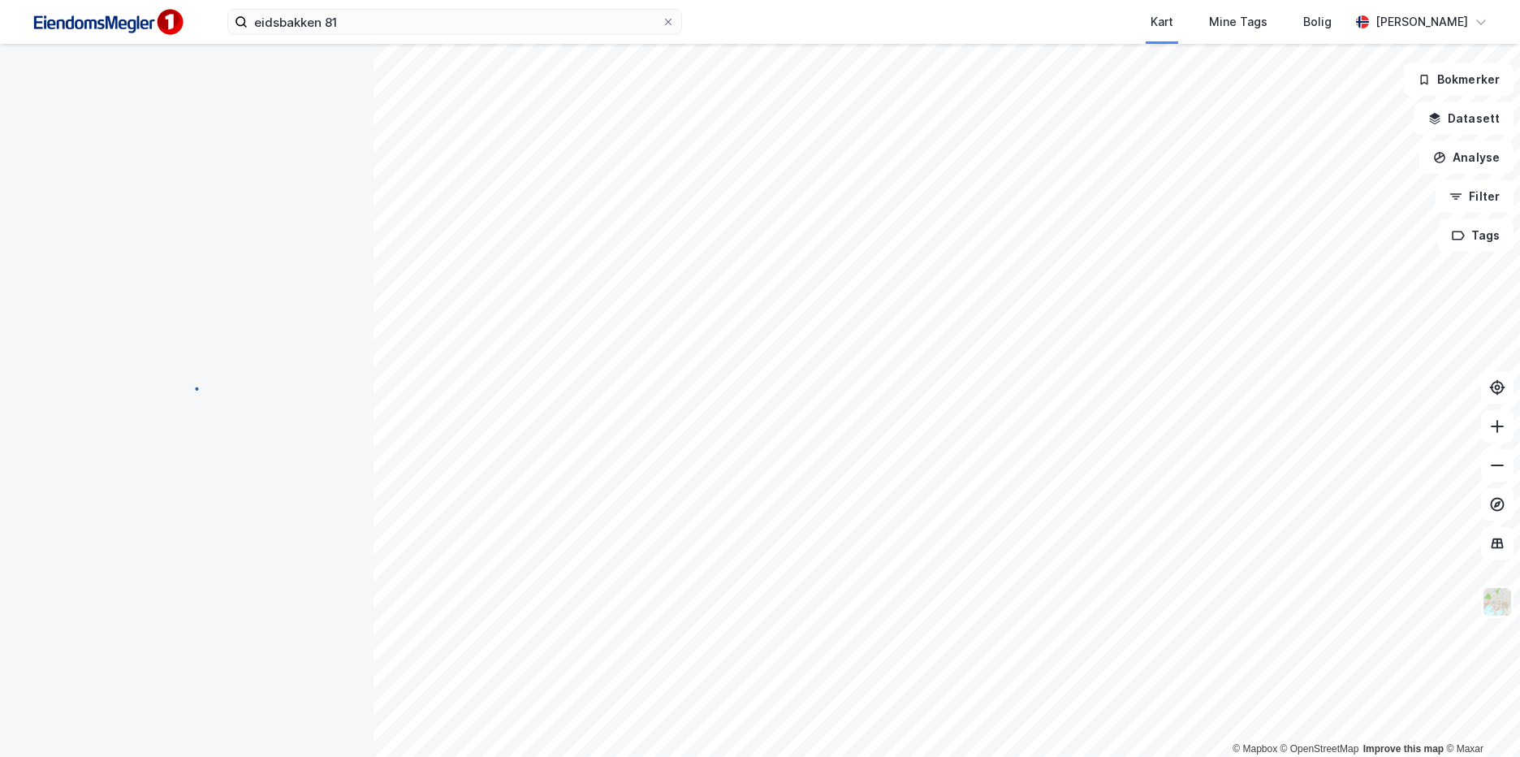
scroll to position [88, 0]
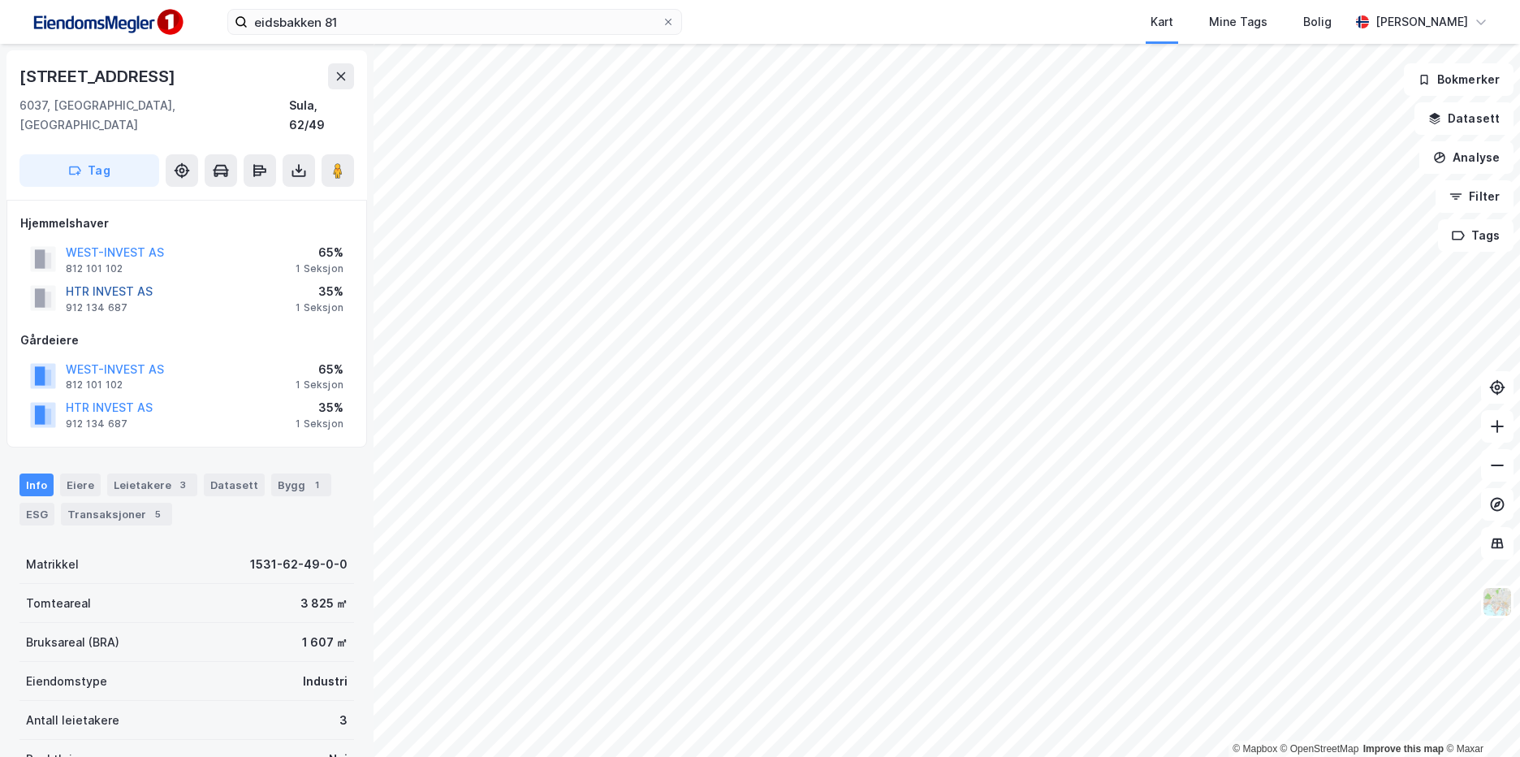
click at [0, 0] on button "HTR INVEST AS" at bounding box center [0, 0] width 0 height 0
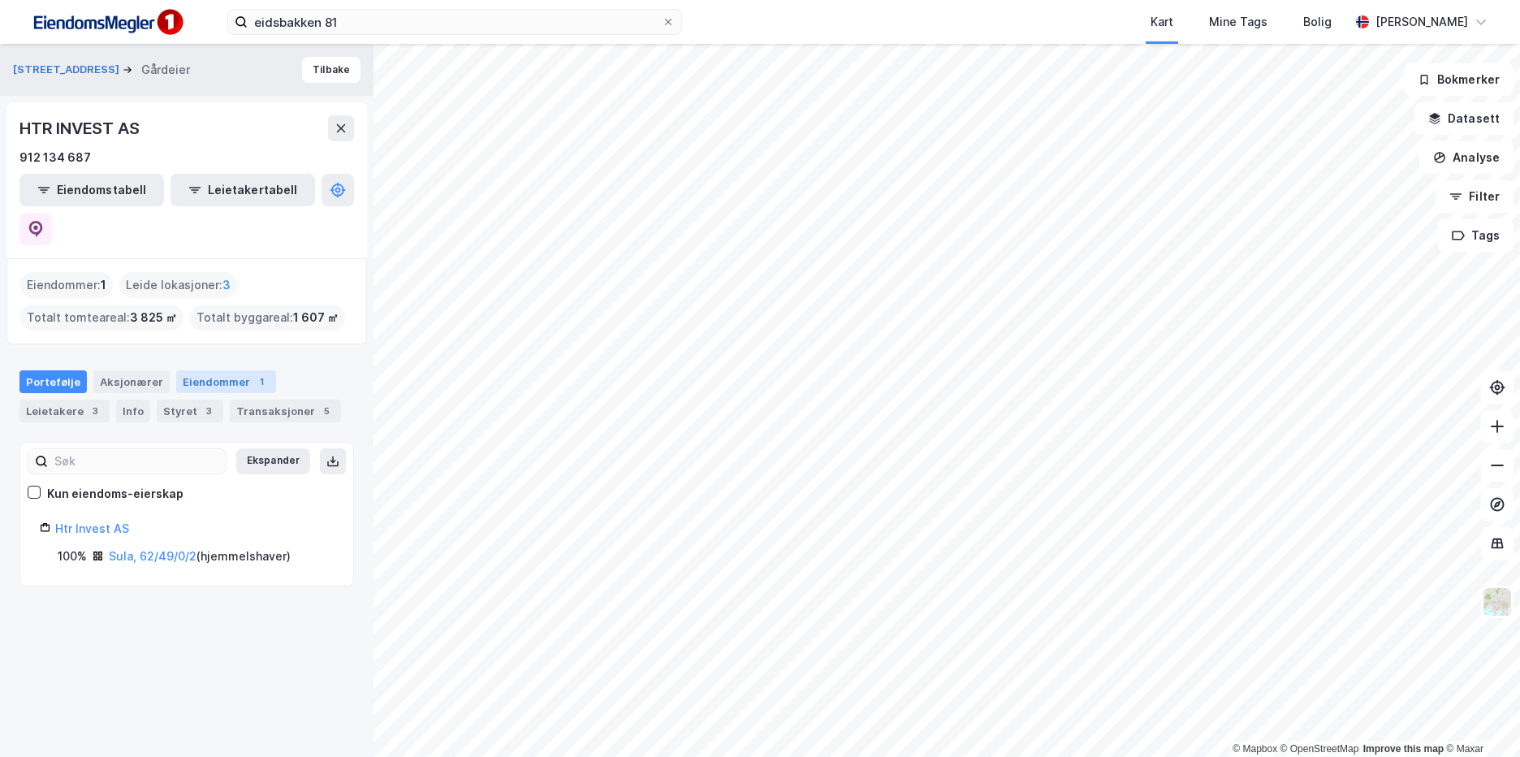
click at [209, 370] on div "Eiendommer 1" at bounding box center [226, 381] width 100 height 23
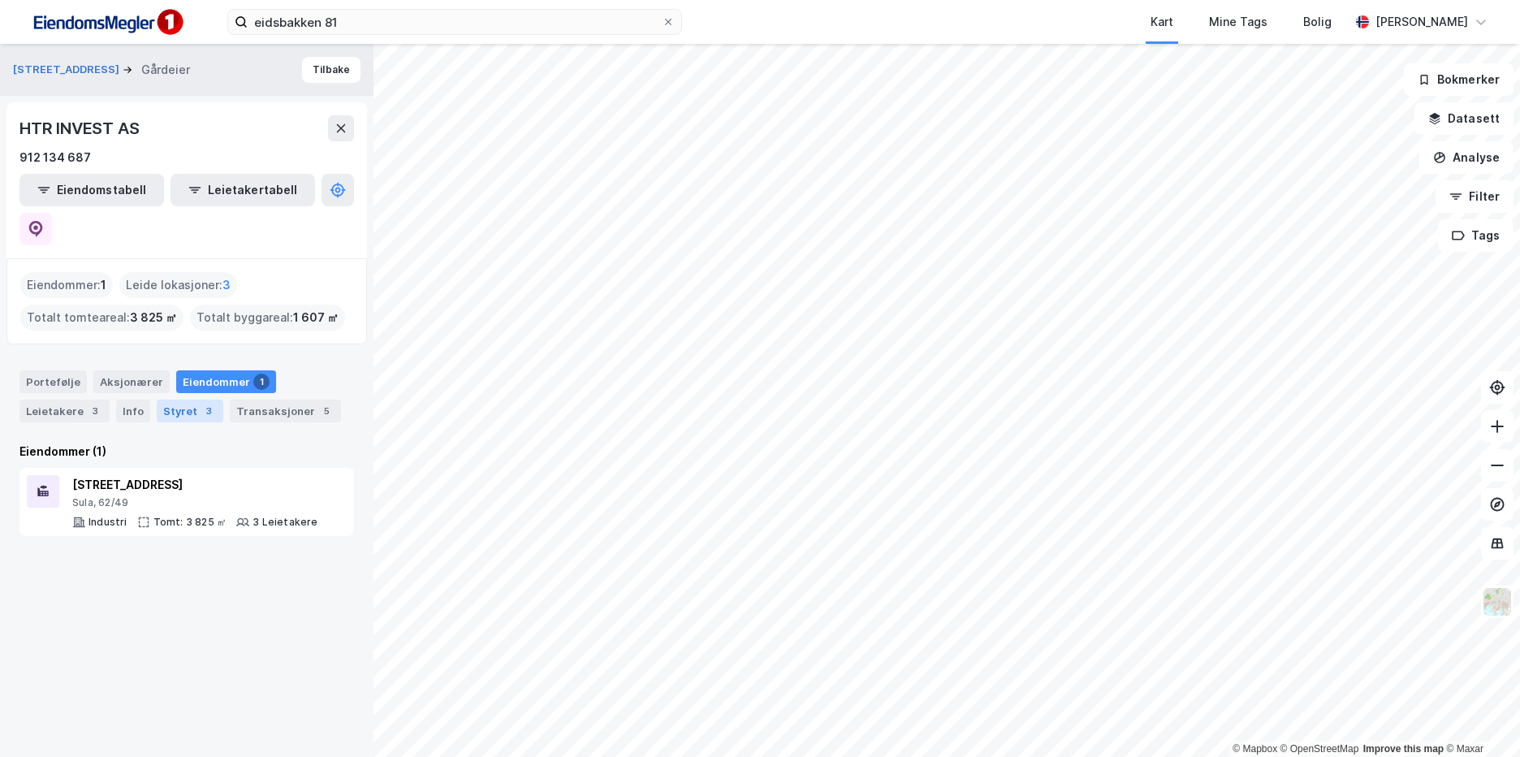
click at [188, 399] on div "Styret 3" at bounding box center [190, 410] width 67 height 23
click at [63, 67] on button "Eidsbakken 81" at bounding box center [68, 70] width 110 height 16
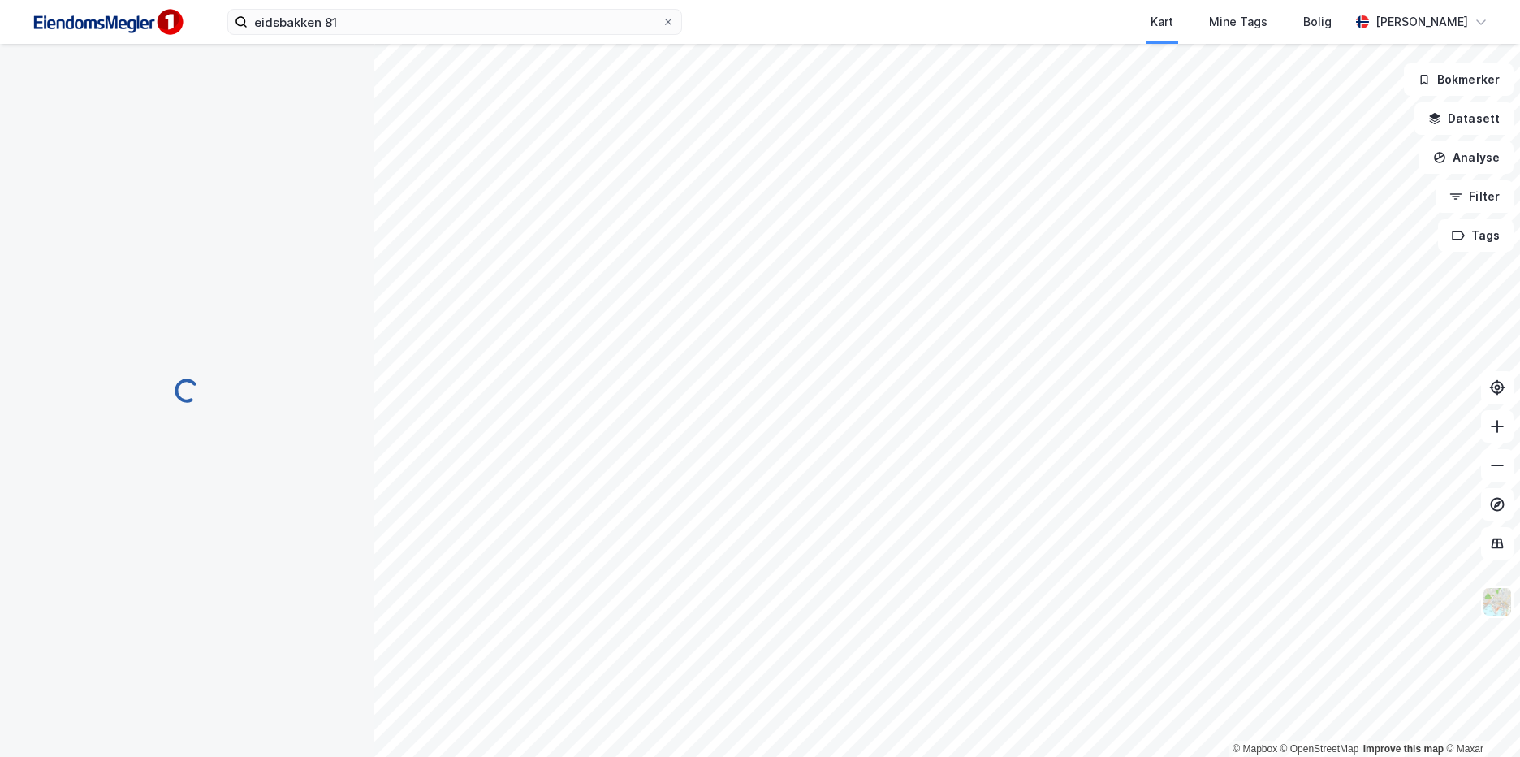
scroll to position [1, 0]
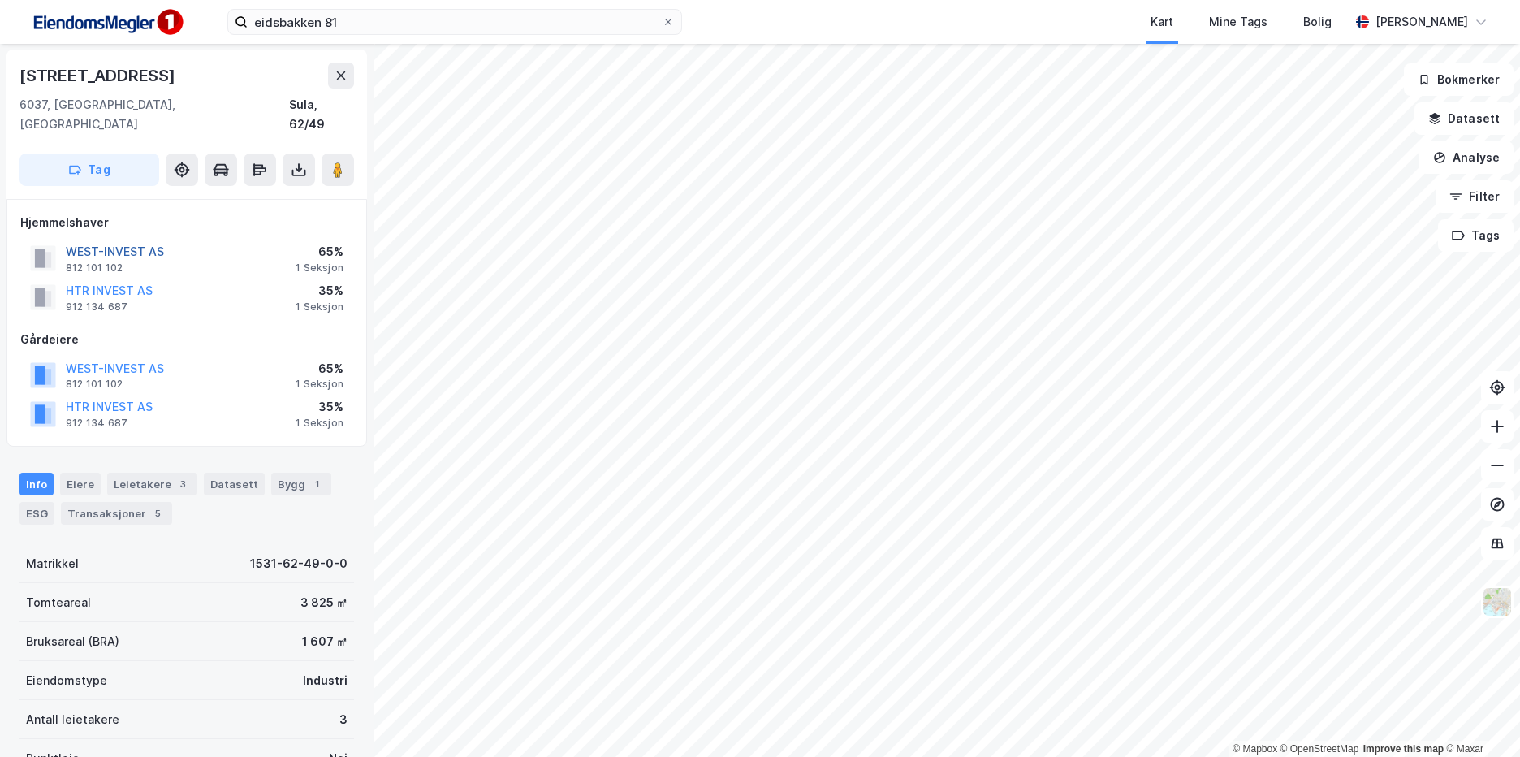
click at [0, 0] on button "WEST-INVEST AS" at bounding box center [0, 0] width 0 height 0
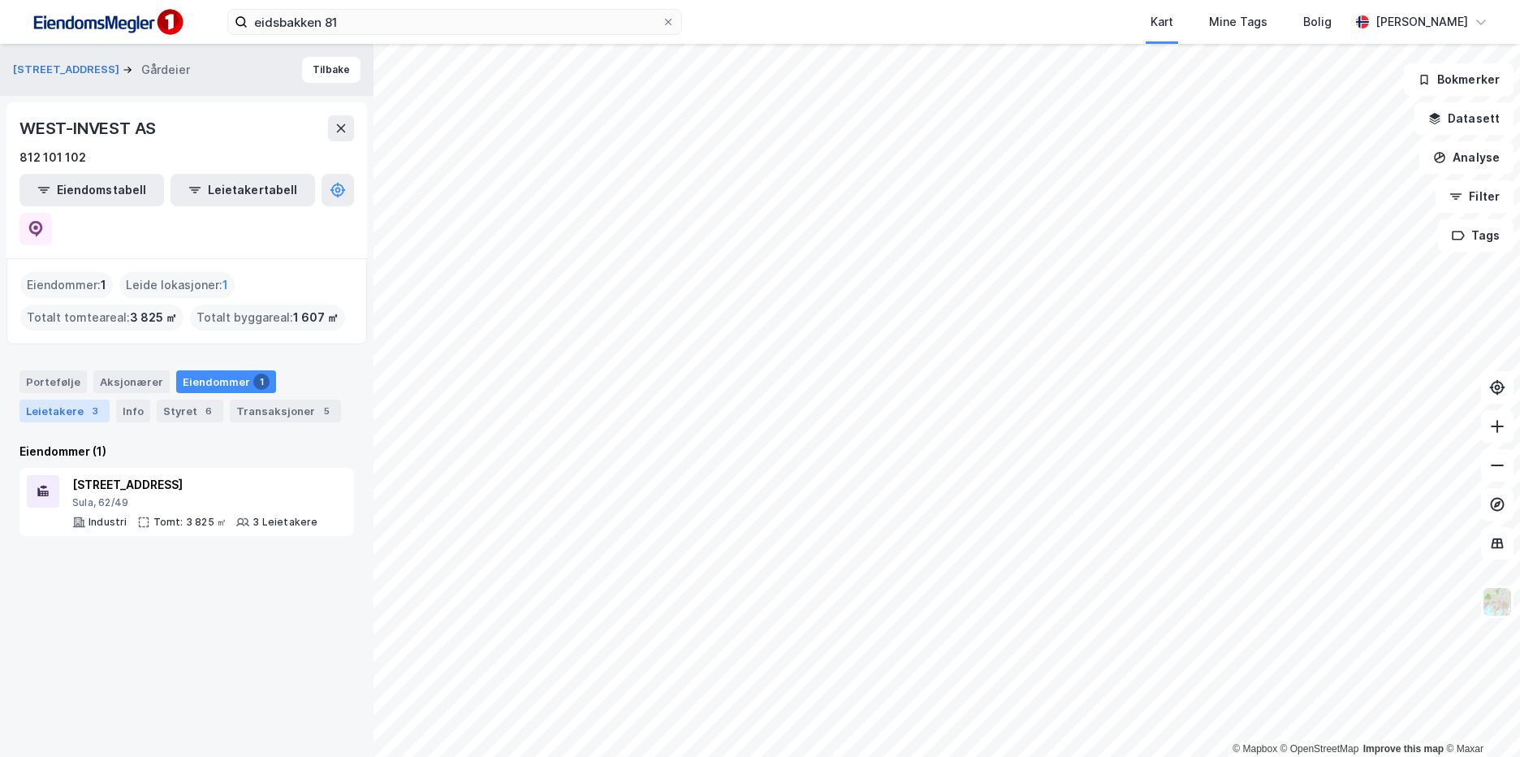
click at [61, 399] on div "Leietakere 3" at bounding box center [64, 410] width 90 height 23
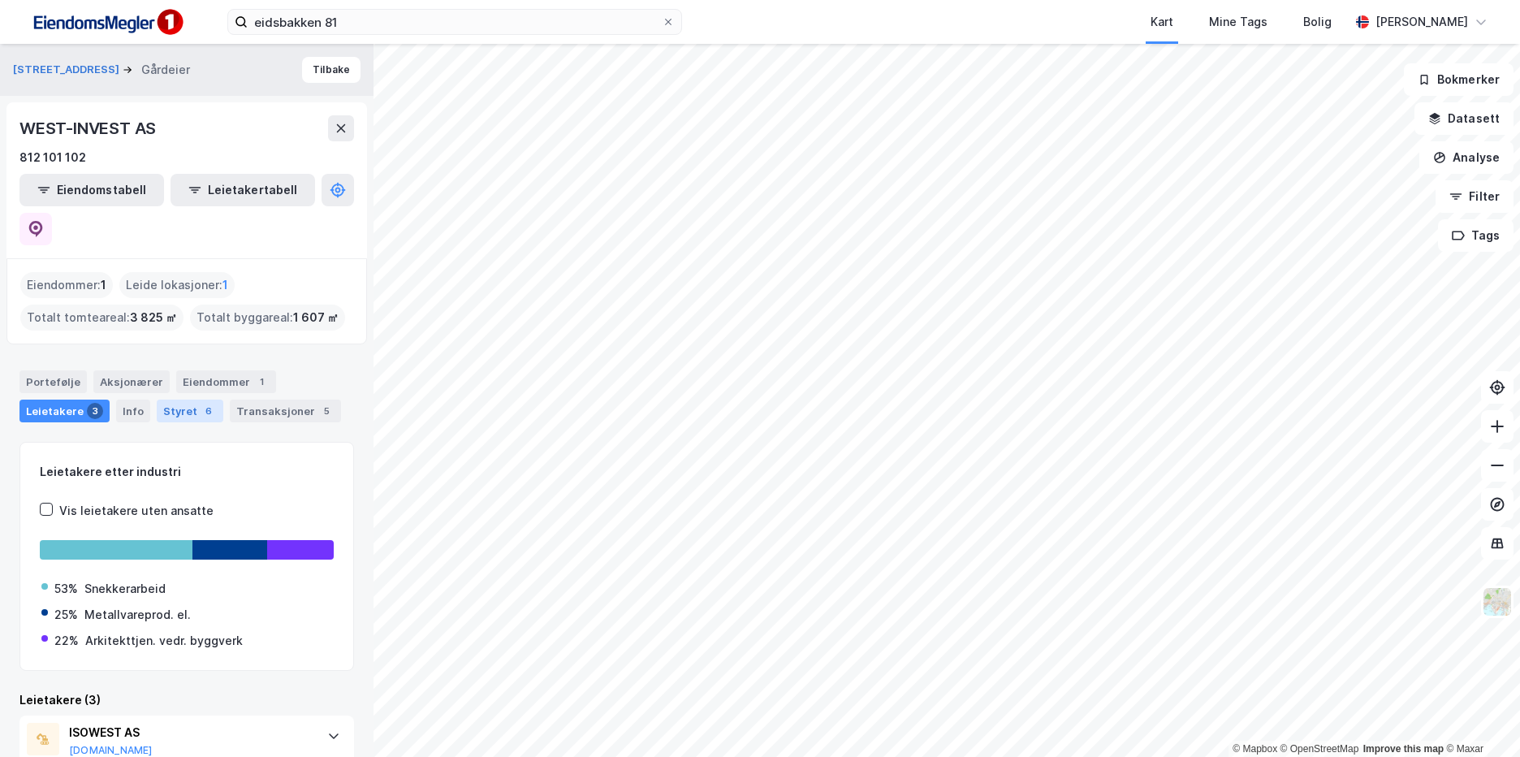
click at [212, 399] on div "Styret 6" at bounding box center [190, 410] width 67 height 23
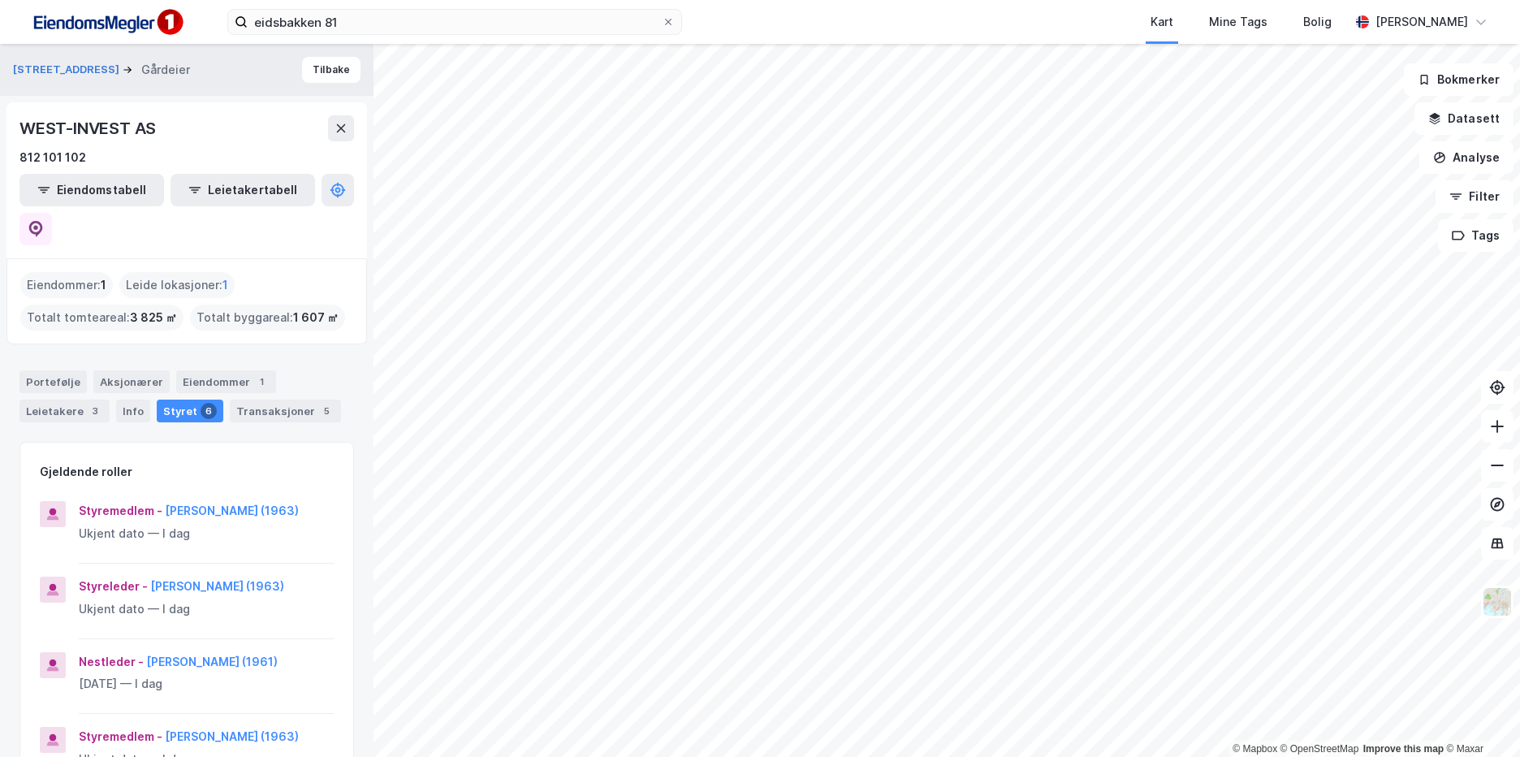
click at [87, 370] on div "Portefølje Aksjonærer Eiendommer 1 Leietakere 3 Info Styret 6 Transaksjoner 5" at bounding box center [186, 396] width 335 height 52
click at [104, 370] on div "Aksjonærer" at bounding box center [131, 381] width 76 height 23
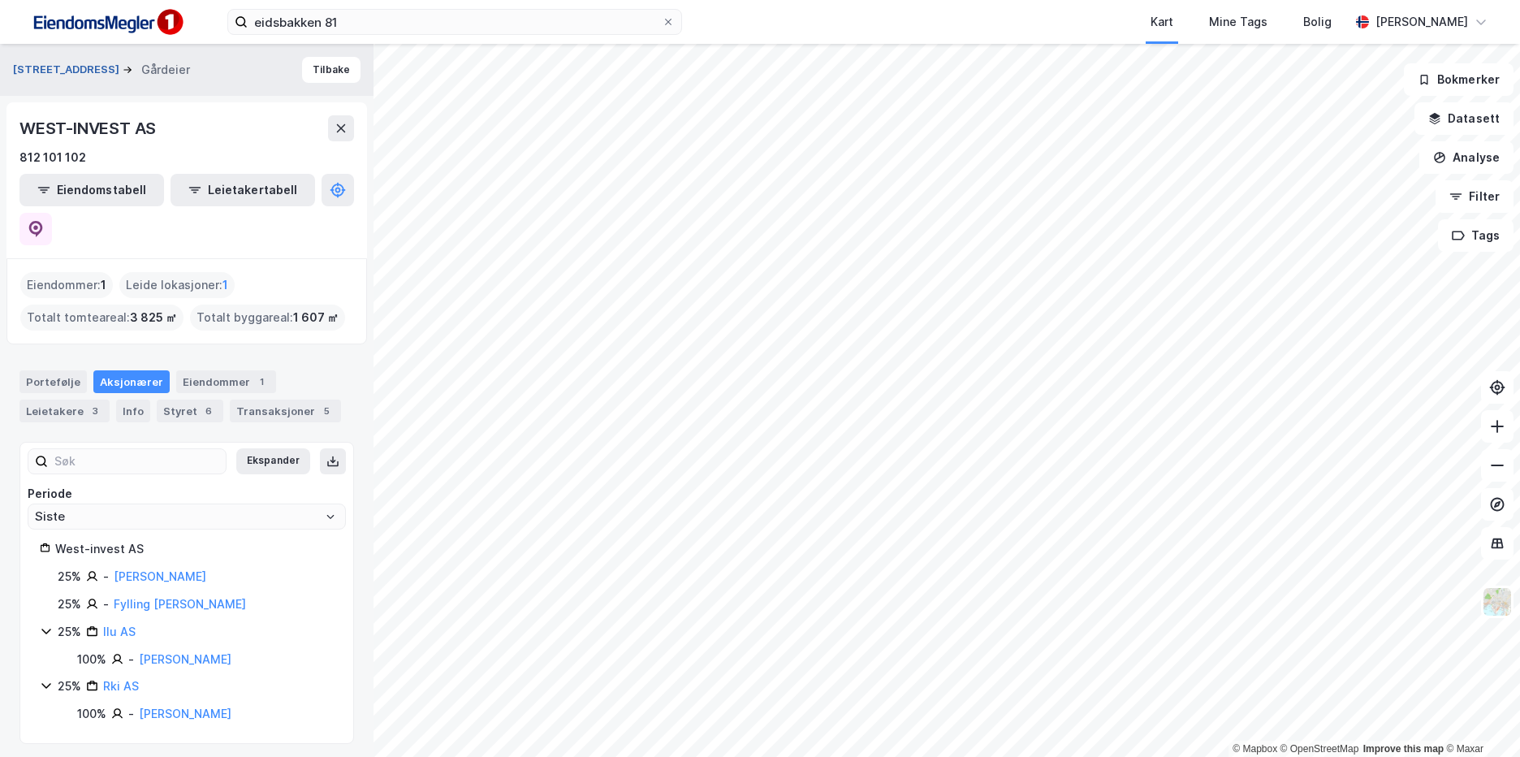
click at [75, 72] on button "Eidsbakken 81" at bounding box center [68, 70] width 110 height 16
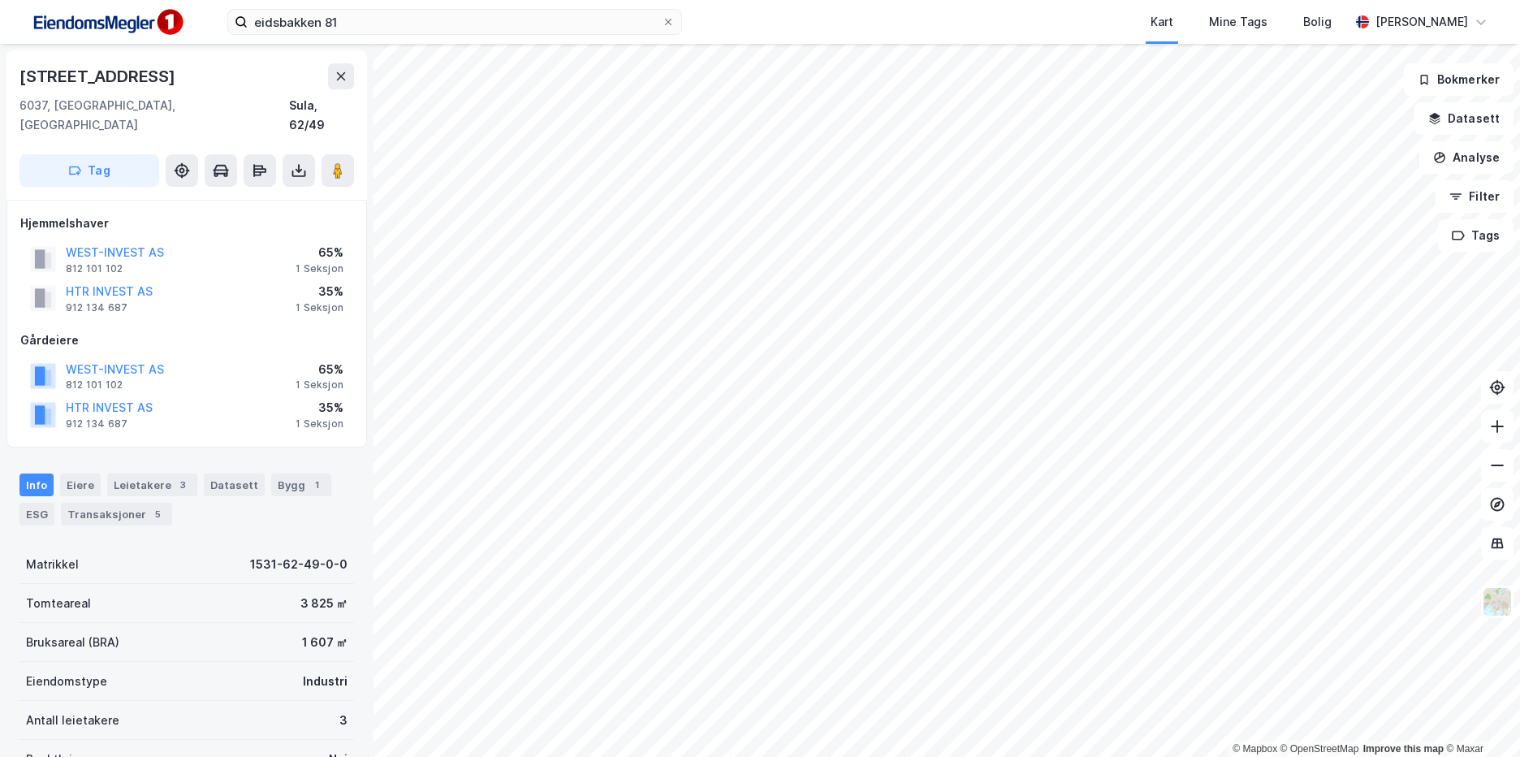
scroll to position [1, 0]
click at [0, 0] on button "WEST-INVEST AS" at bounding box center [0, 0] width 0 height 0
